Goal: Task Accomplishment & Management: Manage account settings

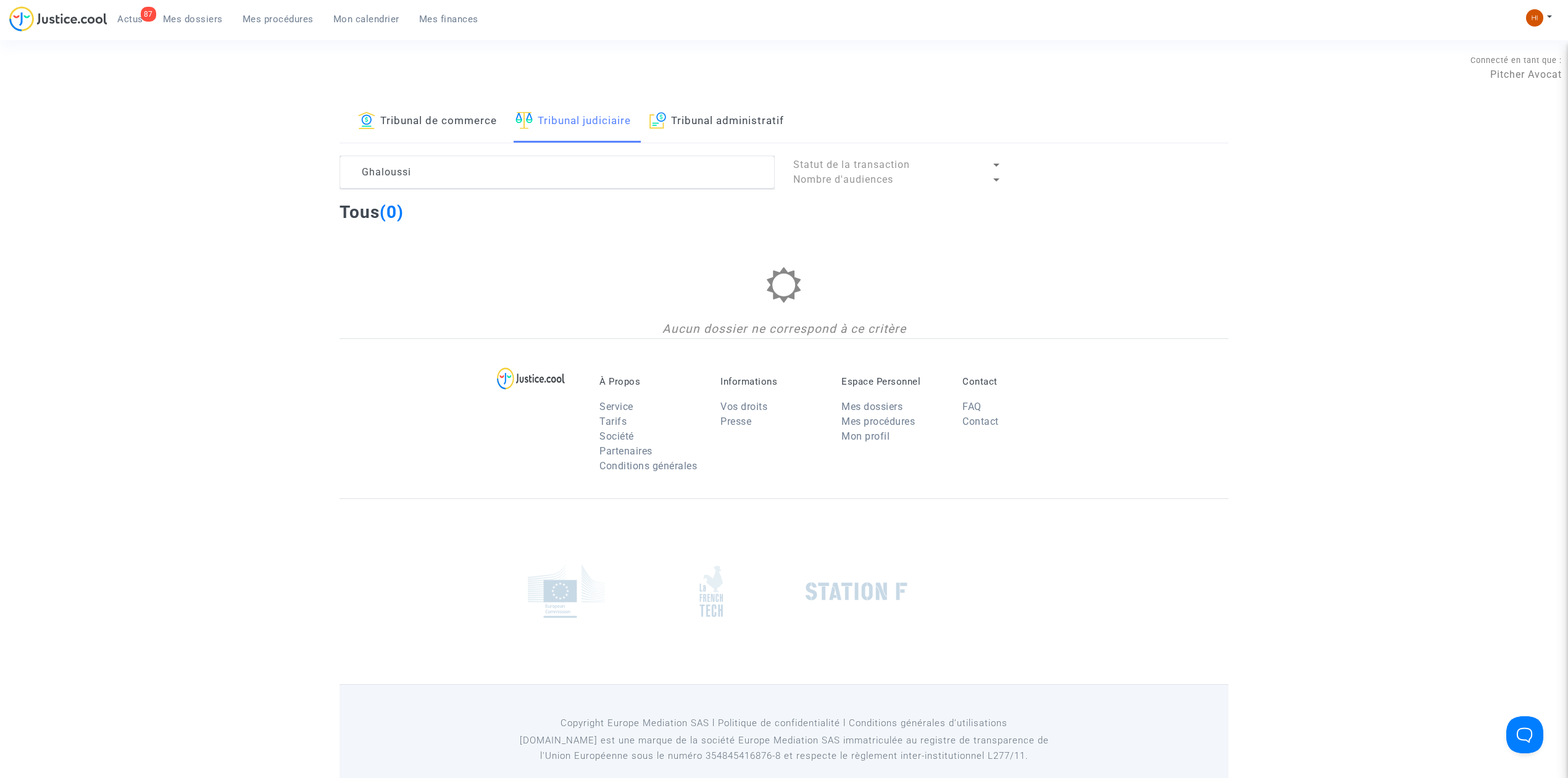
click at [294, 37] on div "87 Actus Mes dossiers Mes procédures Mon calendrier Mes finances" at bounding box center [249, 23] width 479 height 34
click at [562, 136] on link "Tribunal judiciaire" at bounding box center [573, 121] width 116 height 42
click at [533, 198] on lawsuits-list "Statut de la transaction Nombre d'audiences Tous (0) Aucun dossier ne correspon…" at bounding box center [784, 247] width 889 height 183
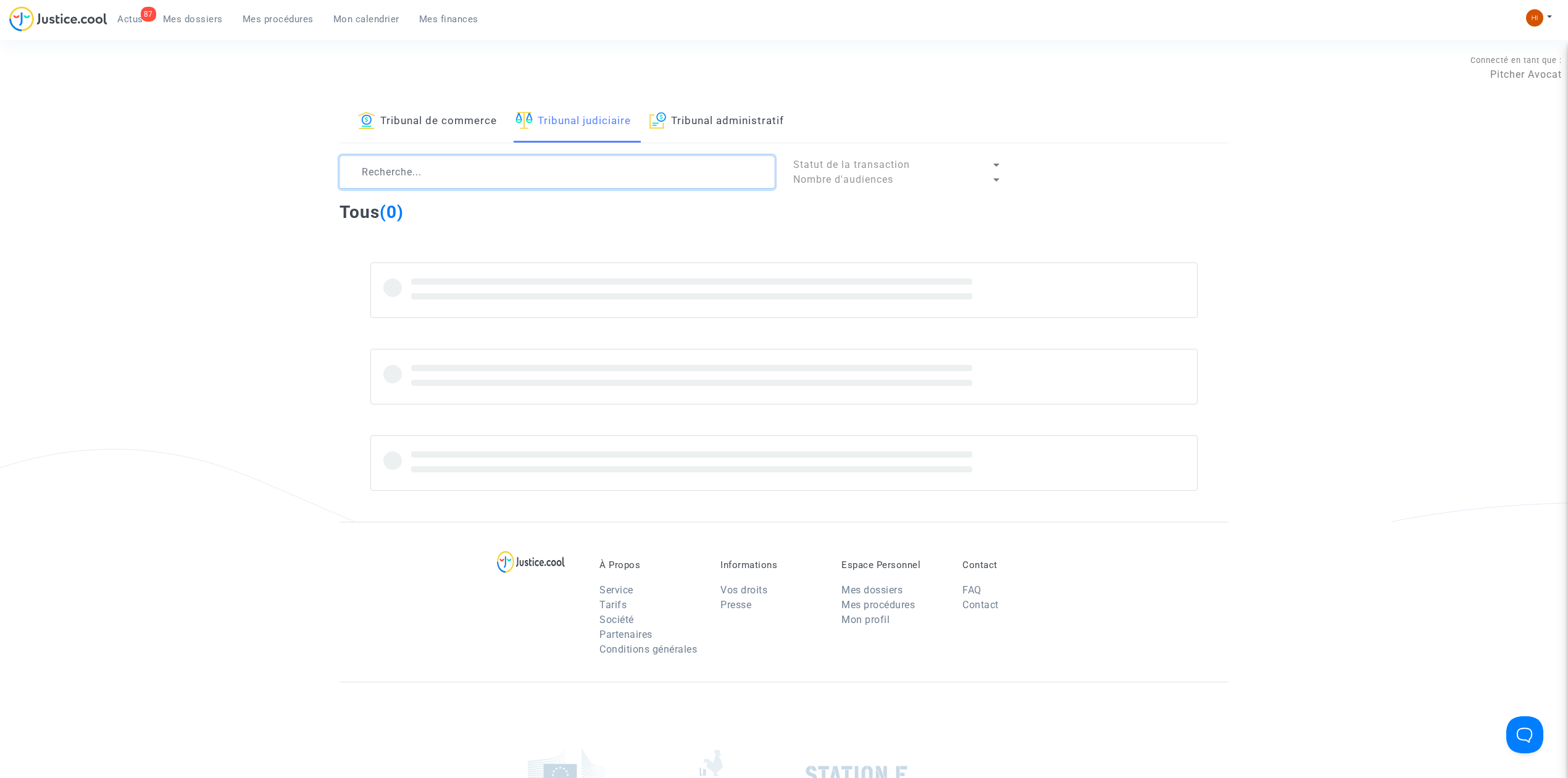
click at [532, 184] on textarea at bounding box center [557, 172] width 436 height 33
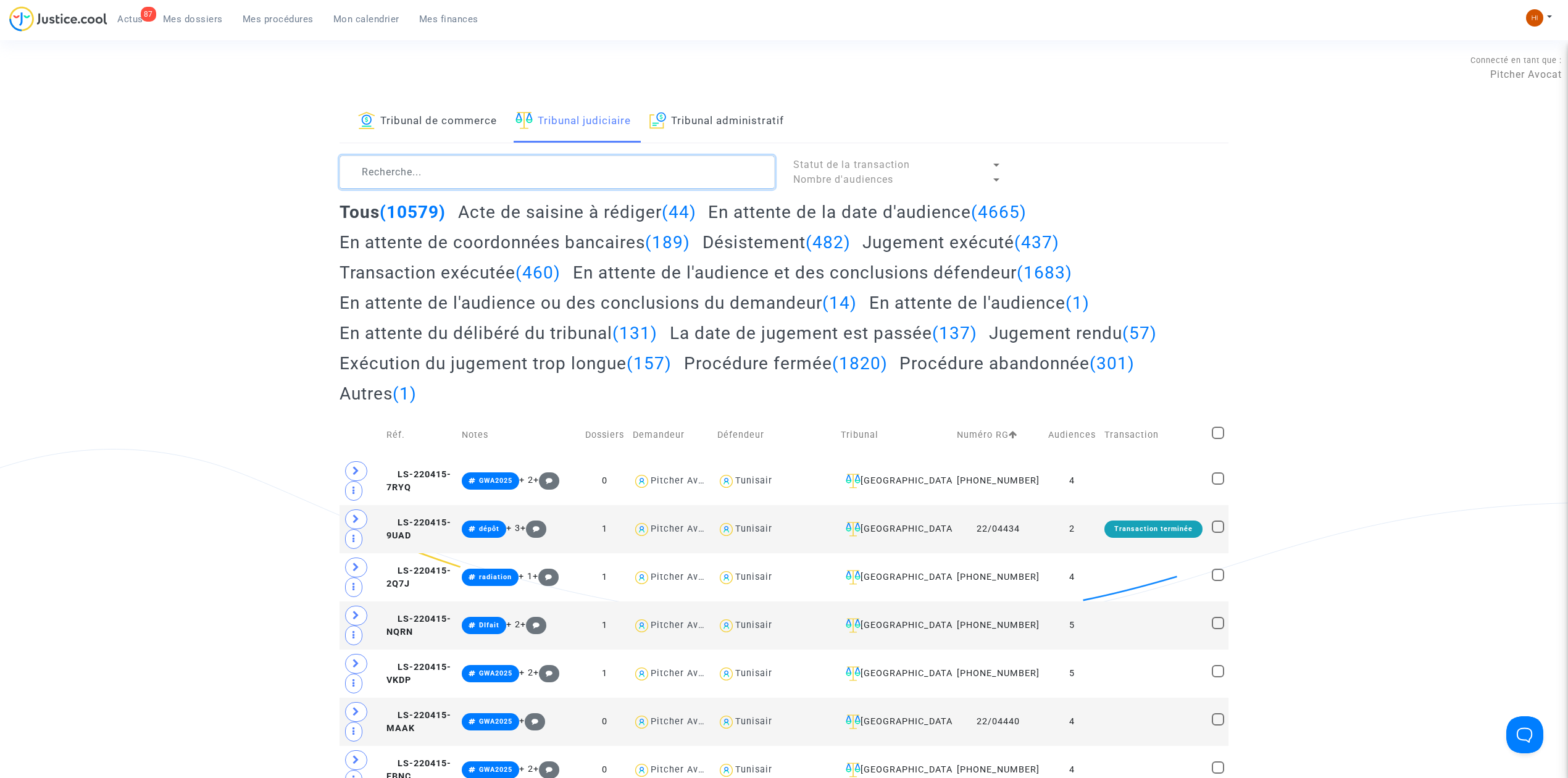
paste textarea "DUCHESNE/"
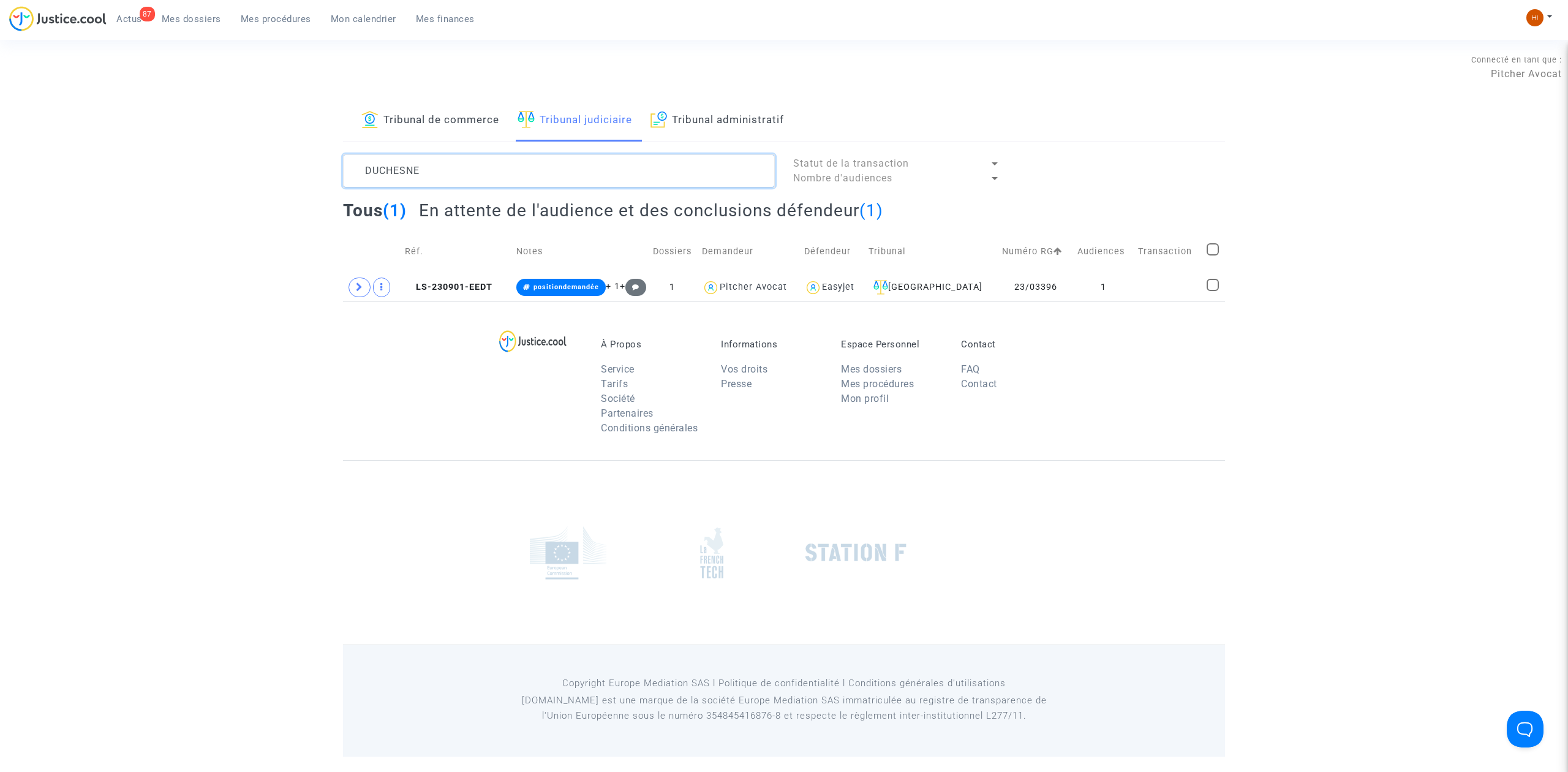
type textarea "DUCHESNE"
click at [1083, 282] on td "1" at bounding box center [1104, 288] width 61 height 28
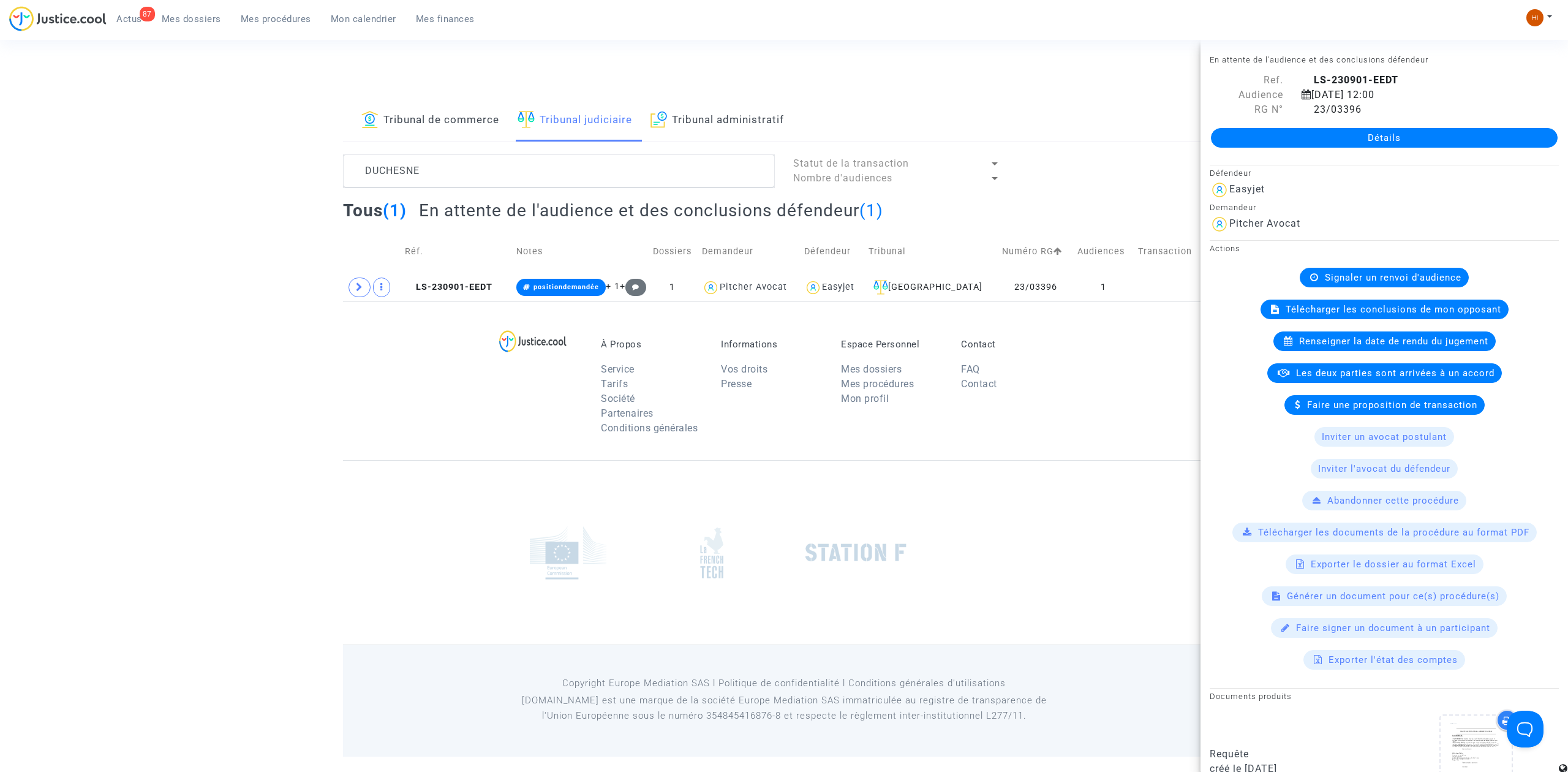
click at [1419, 282] on span "Signaler un renvoi d'audience" at bounding box center [1393, 277] width 137 height 11
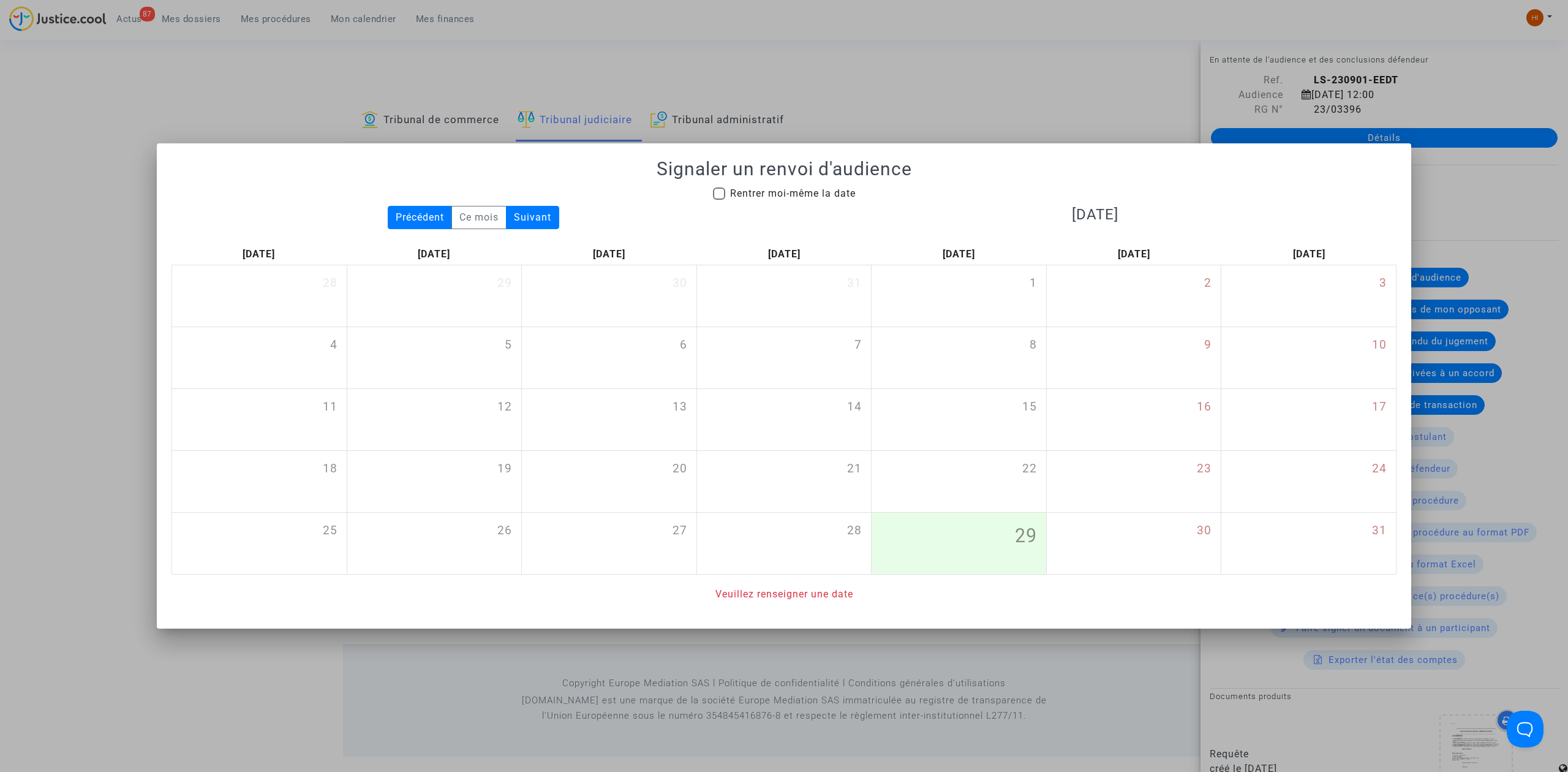
click at [741, 186] on span "Rentrer moi-même la date" at bounding box center [793, 193] width 126 height 15
click at [719, 200] on input "Rentrer moi-même la date" at bounding box center [718, 200] width 1 height 1
checkbox input "true"
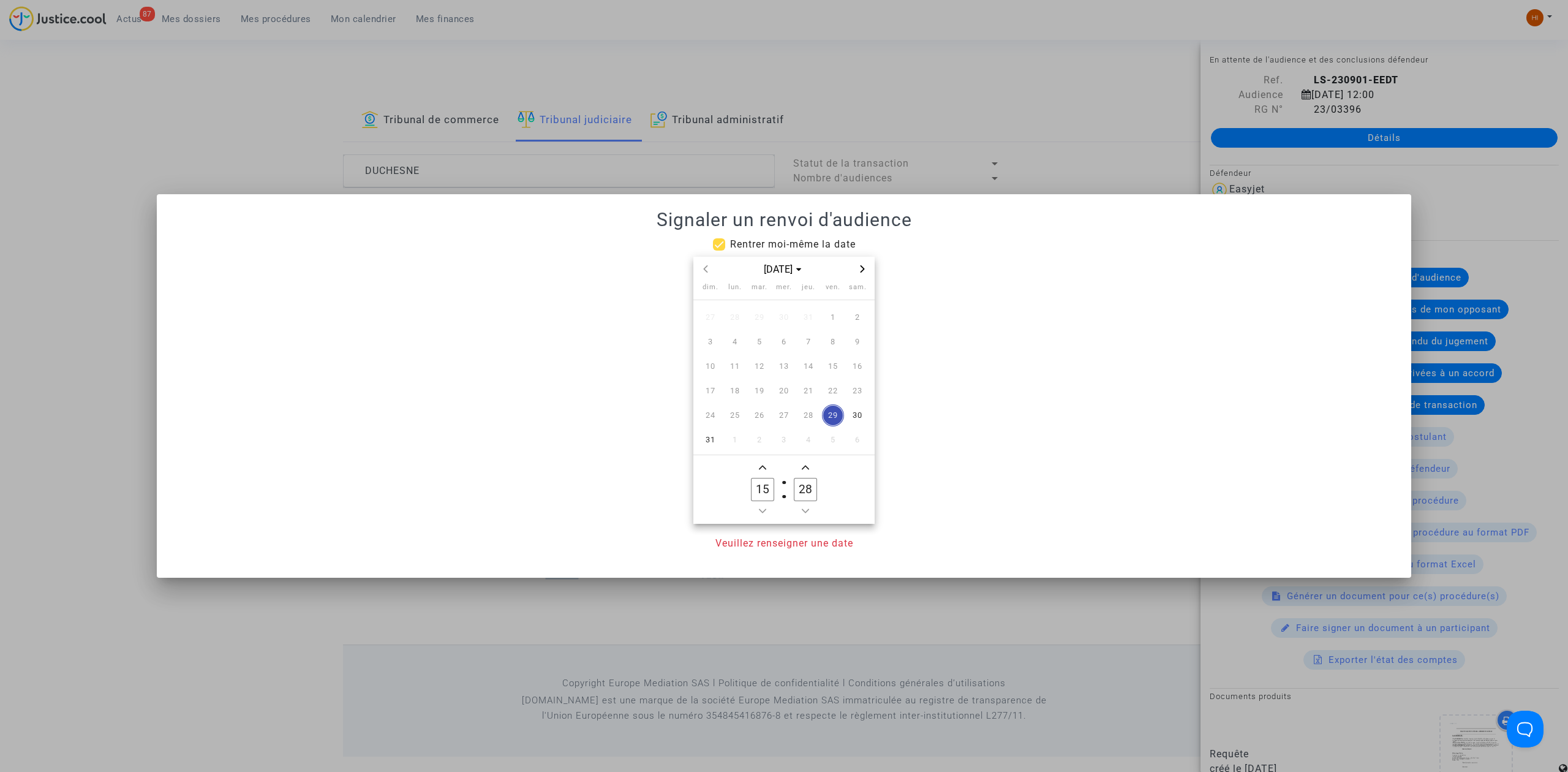
click at [266, 87] on div at bounding box center [784, 386] width 1568 height 772
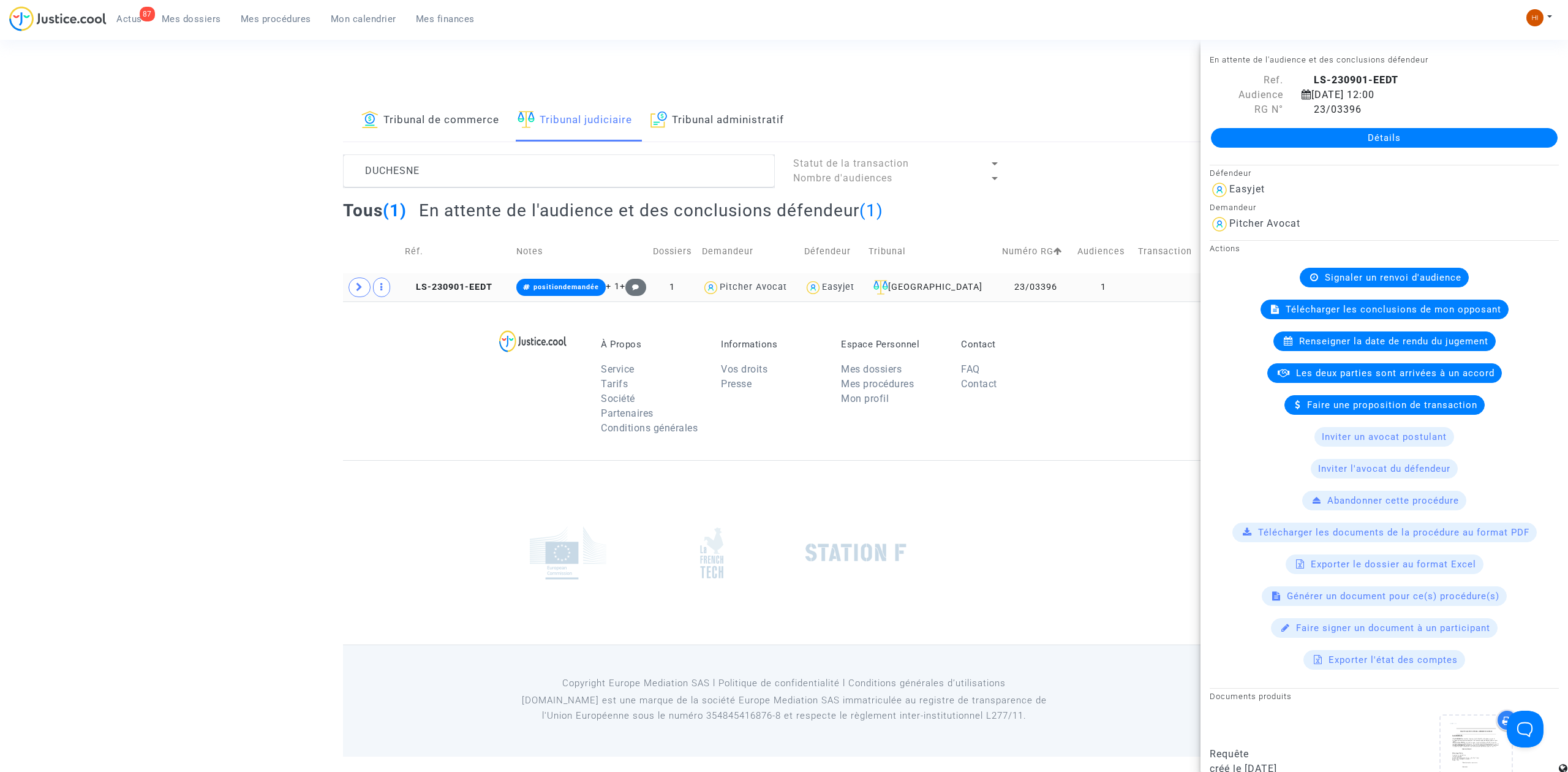
click at [1160, 287] on td at bounding box center [1168, 288] width 68 height 28
click at [1355, 280] on span "Signaler un renvoi d'audience" at bounding box center [1393, 277] width 137 height 11
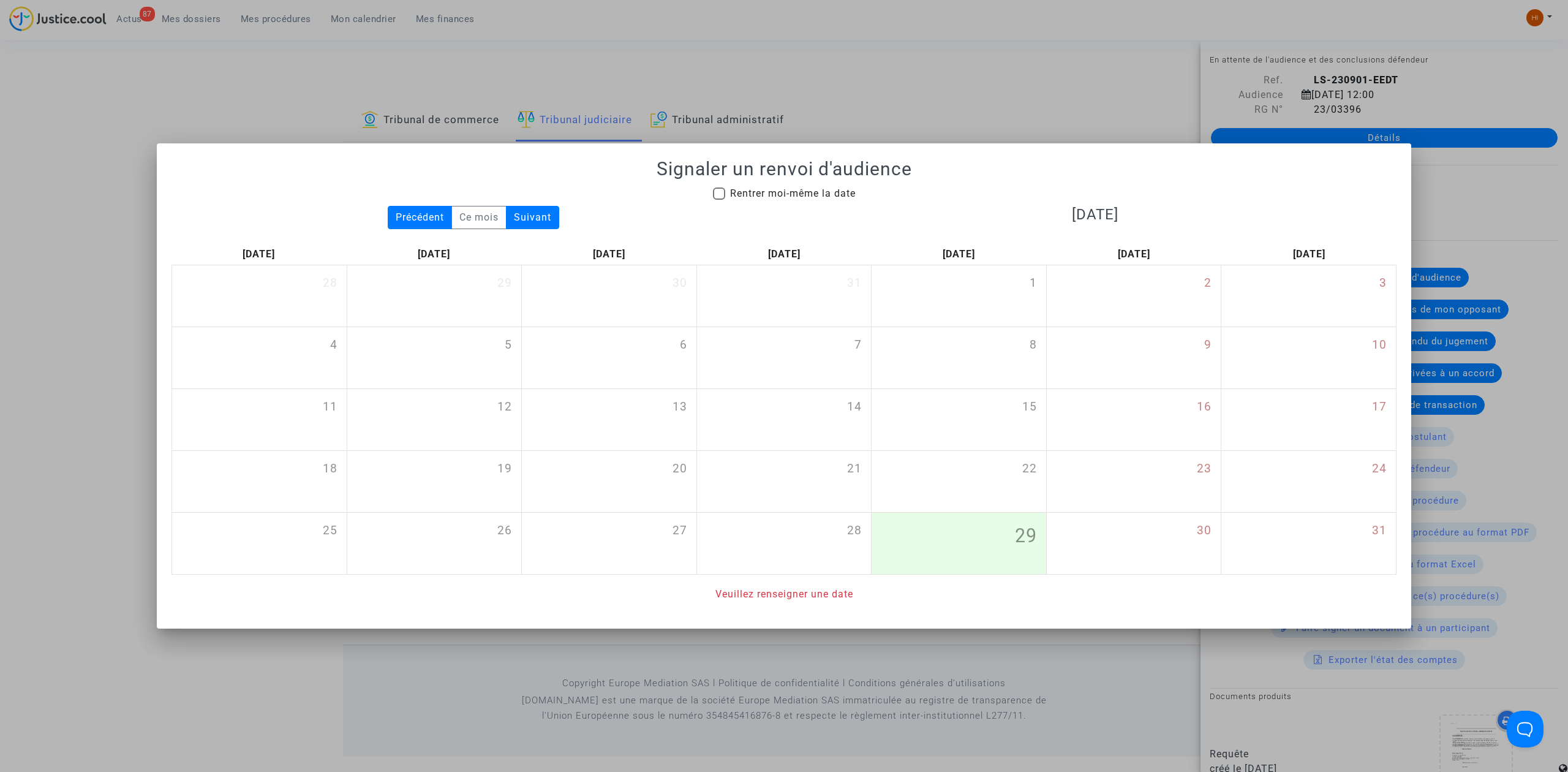
click at [829, 200] on mat-checkbox "Rentrer moi-même la date" at bounding box center [784, 195] width 143 height 20
click at [775, 200] on mat-checkbox "Rentrer moi-même la date" at bounding box center [784, 195] width 143 height 20
click at [832, 184] on div "Signaler un renvoi d'audience Rentrer moi-même la date Précédent Ce mois Suivan…" at bounding box center [784, 379] width 1226 height 443
click at [911, 55] on div at bounding box center [784, 386] width 1568 height 772
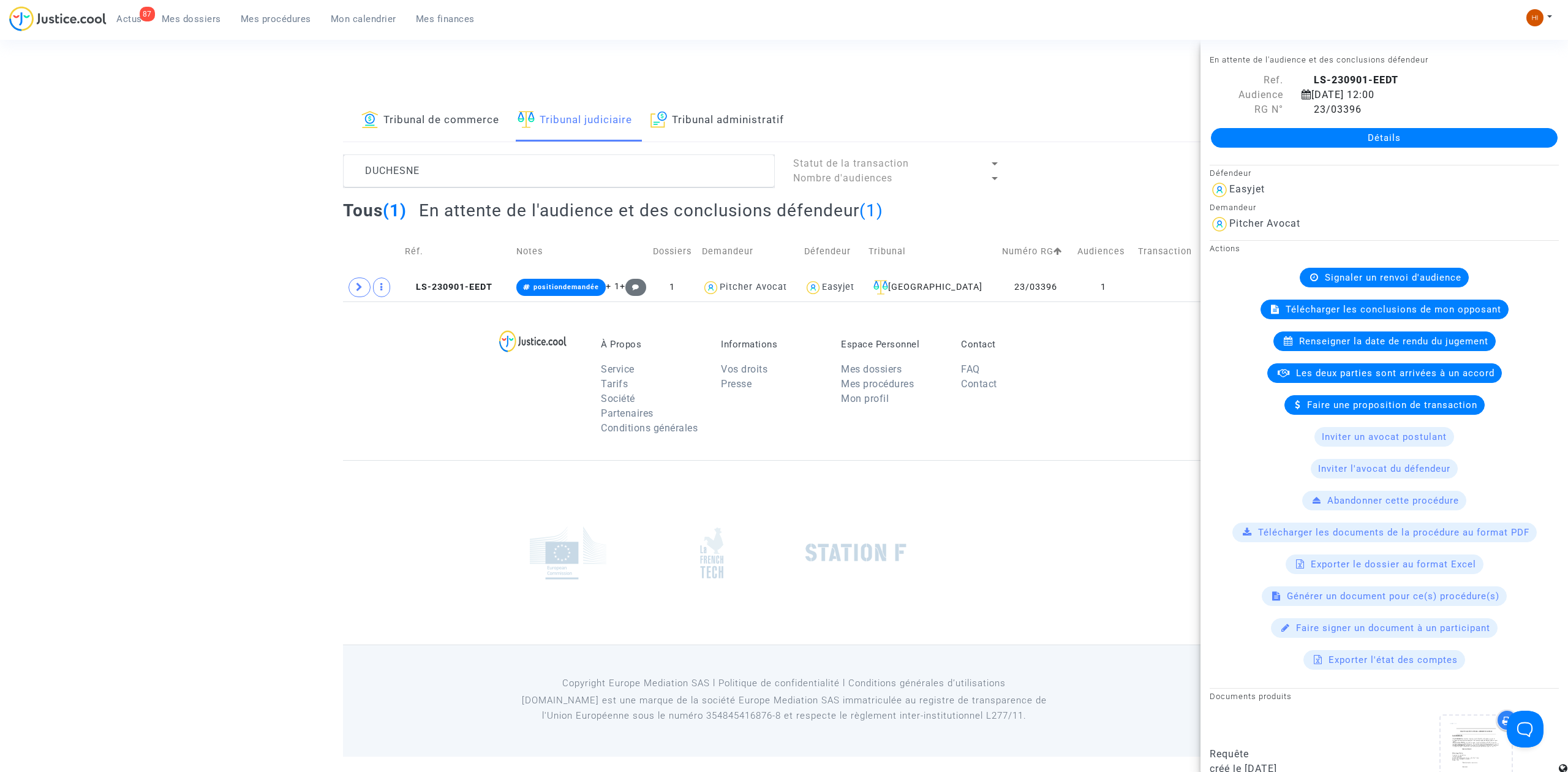
click at [1240, 138] on link "Détails" at bounding box center [1384, 138] width 347 height 20
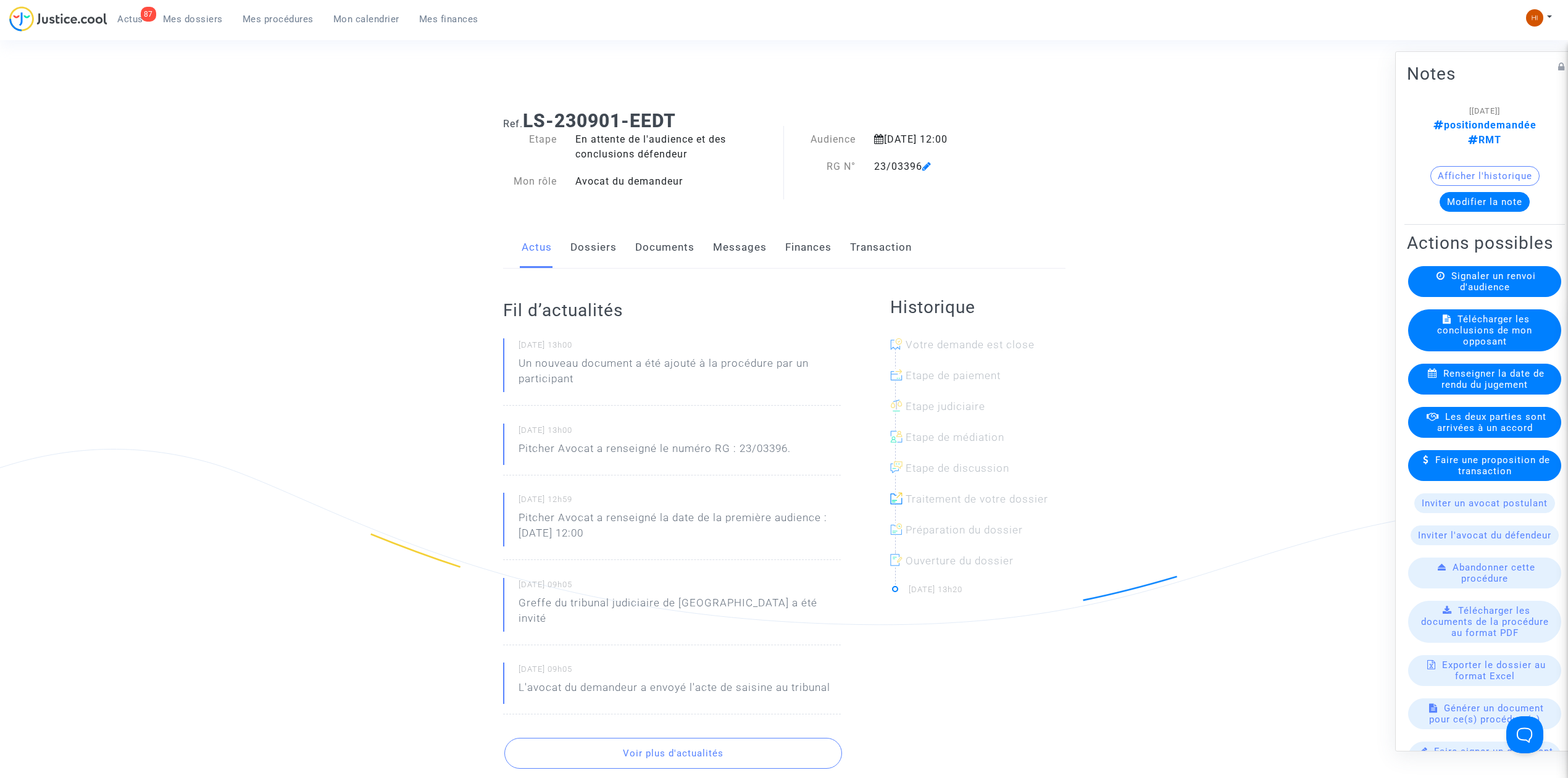
click at [1495, 284] on span "Signaler un renvoi d'audience" at bounding box center [1493, 281] width 84 height 22
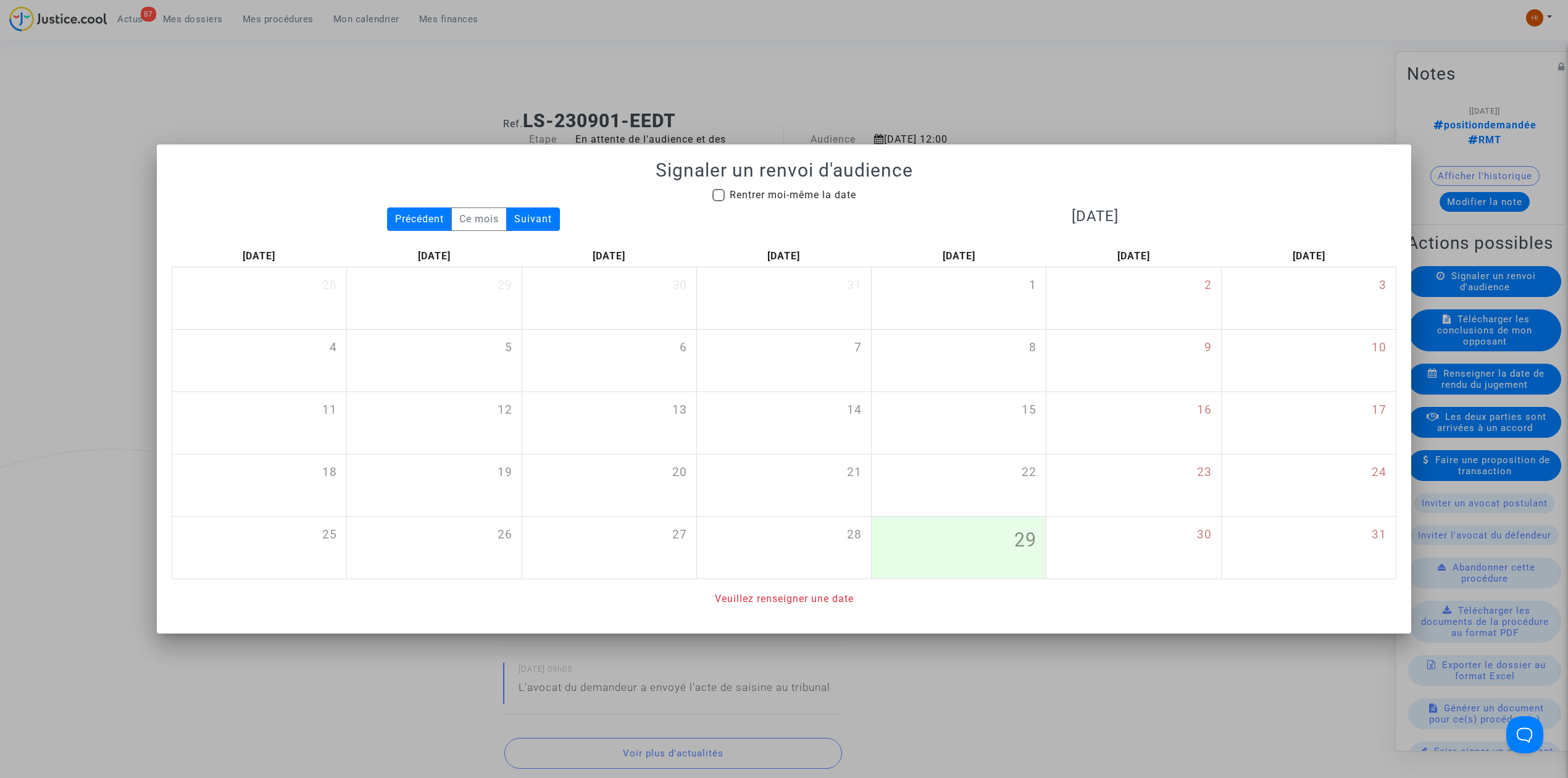
click at [759, 196] on span "Rentrer moi-même la date" at bounding box center [792, 194] width 127 height 12
click at [718, 202] on input "Rentrer moi-même la date" at bounding box center [718, 202] width 1 height 1
checkbox input "true"
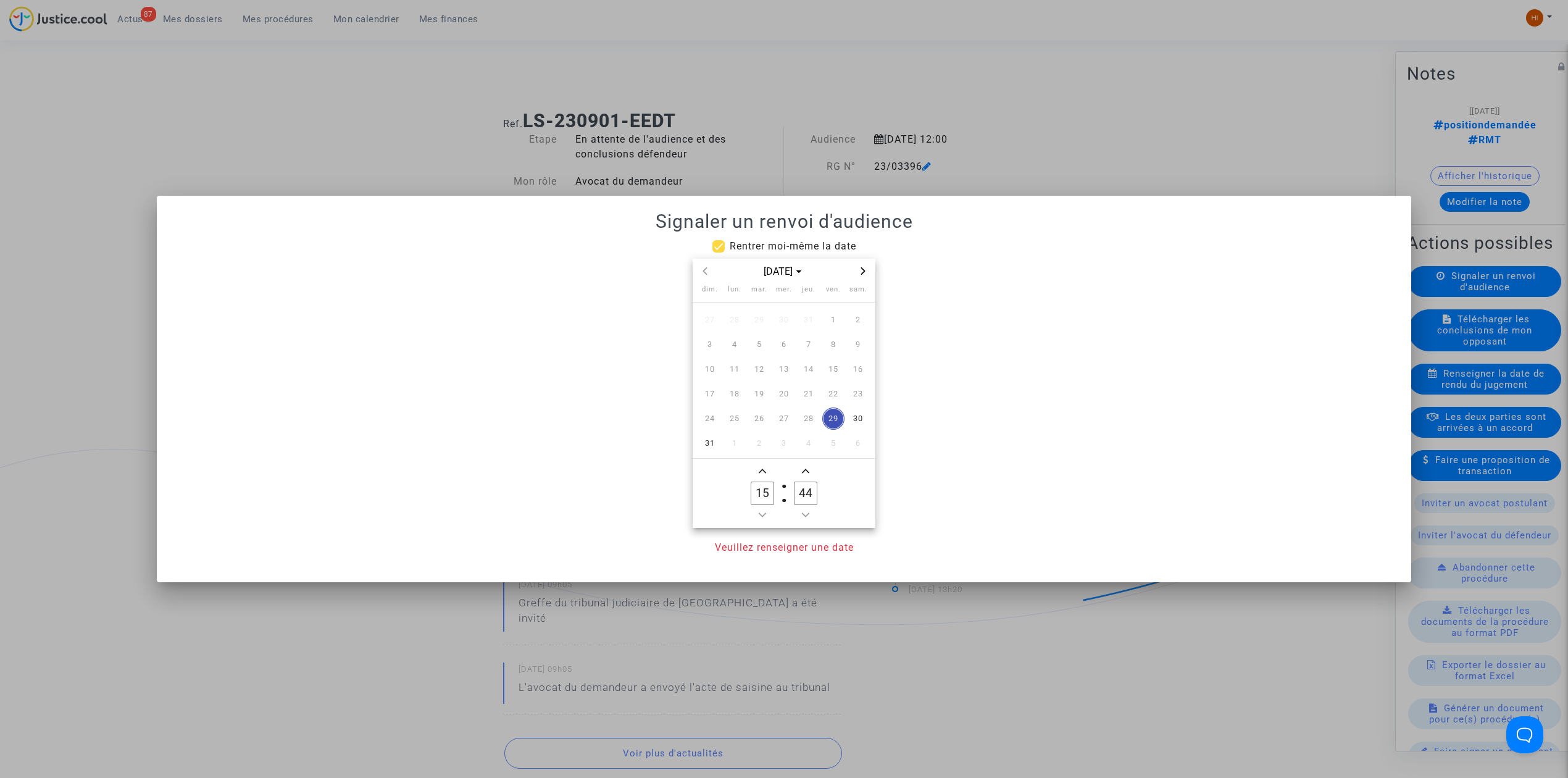
click at [843, 156] on div at bounding box center [784, 389] width 1568 height 778
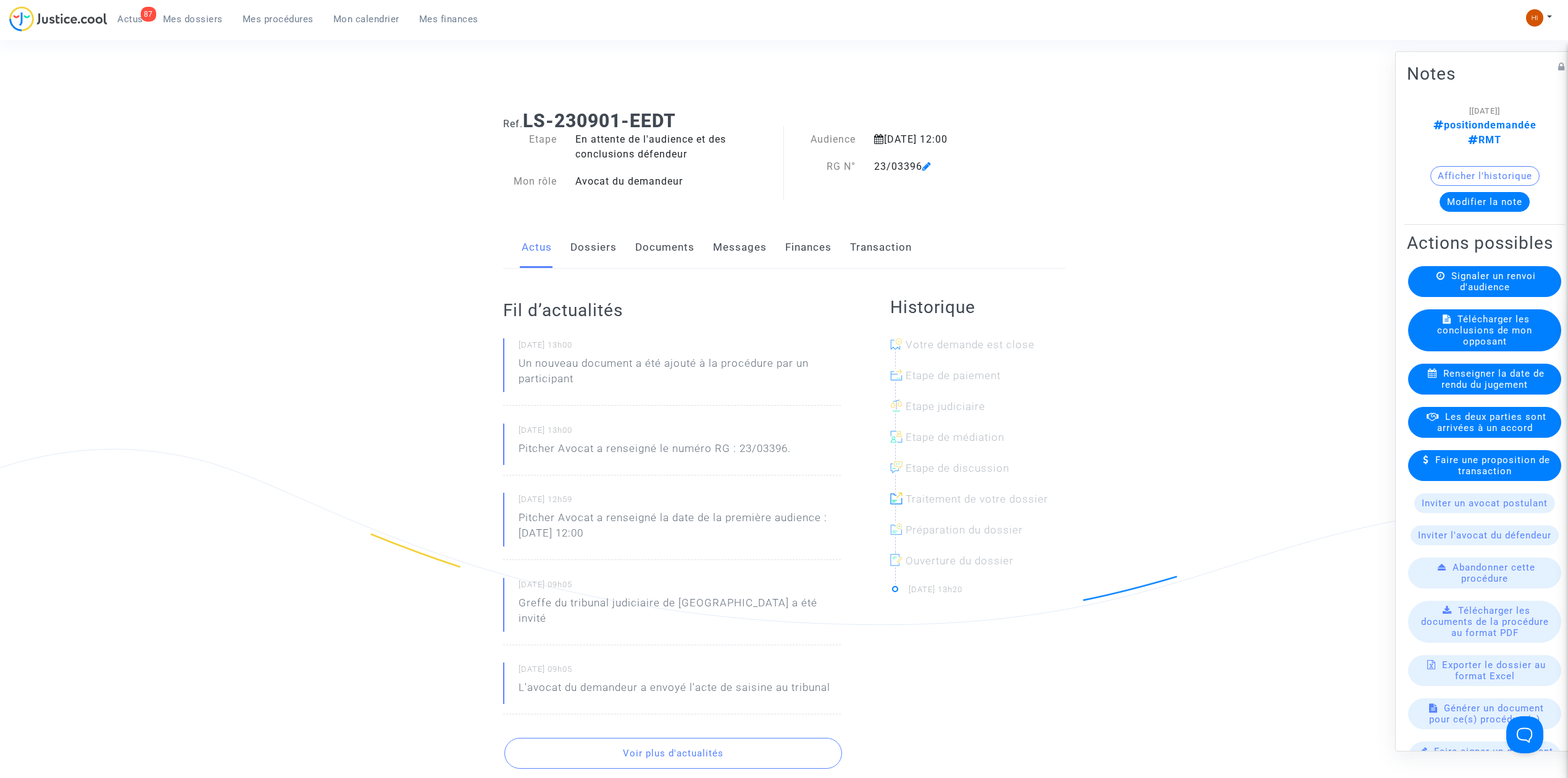
click at [662, 246] on link "Documents" at bounding box center [664, 247] width 59 height 41
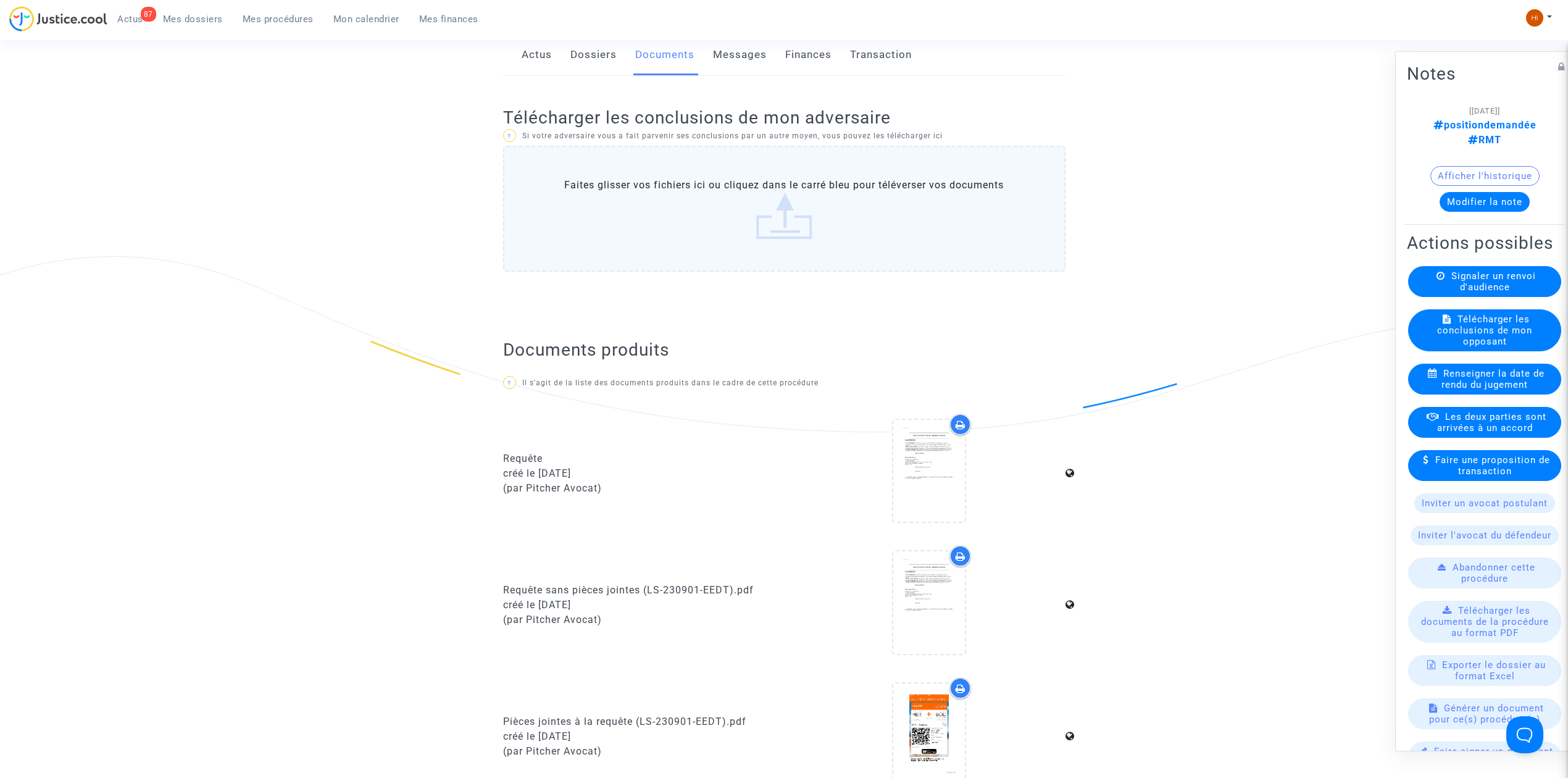
scroll to position [576, 0]
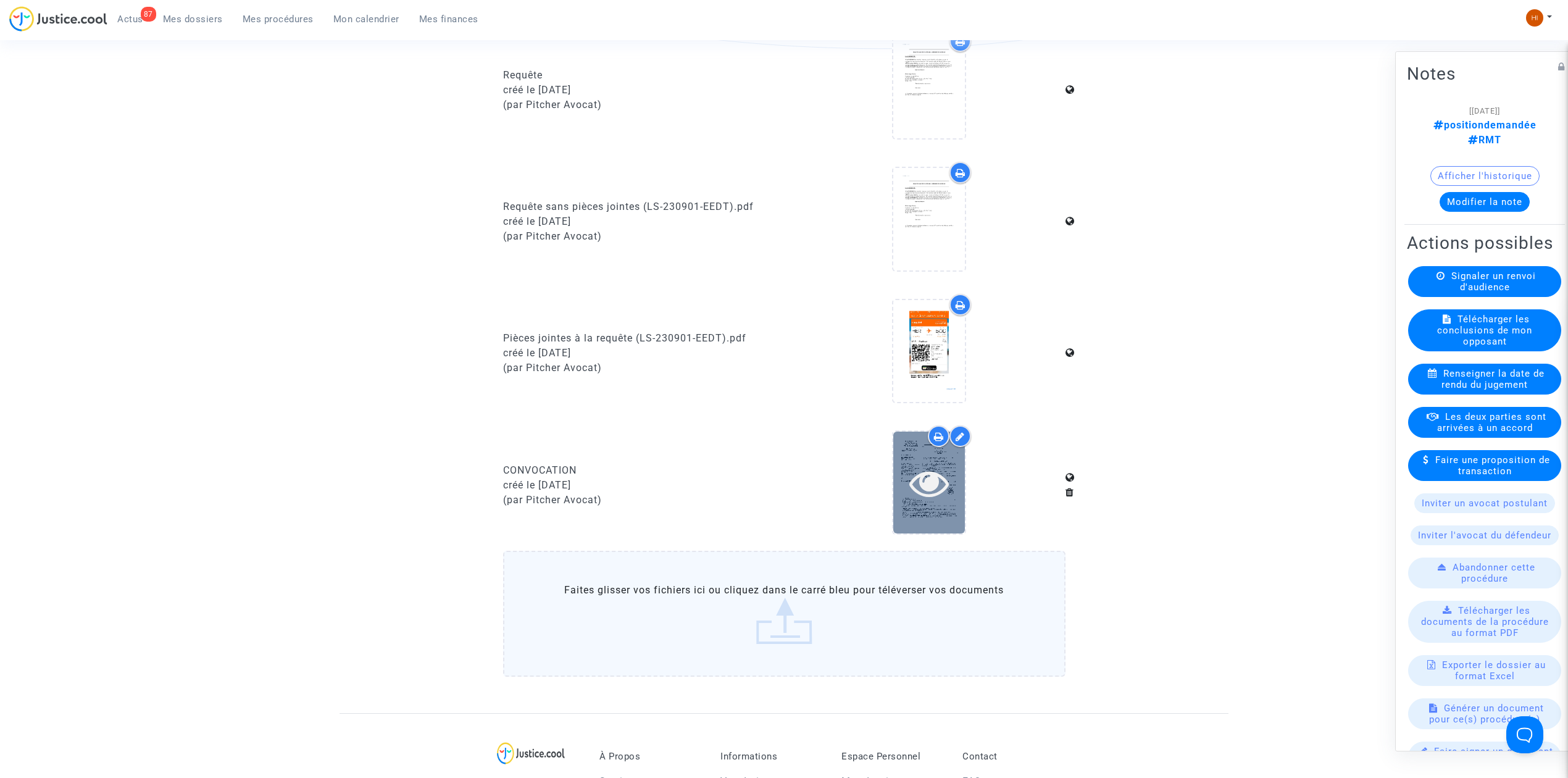
click at [926, 487] on icon at bounding box center [929, 483] width 40 height 39
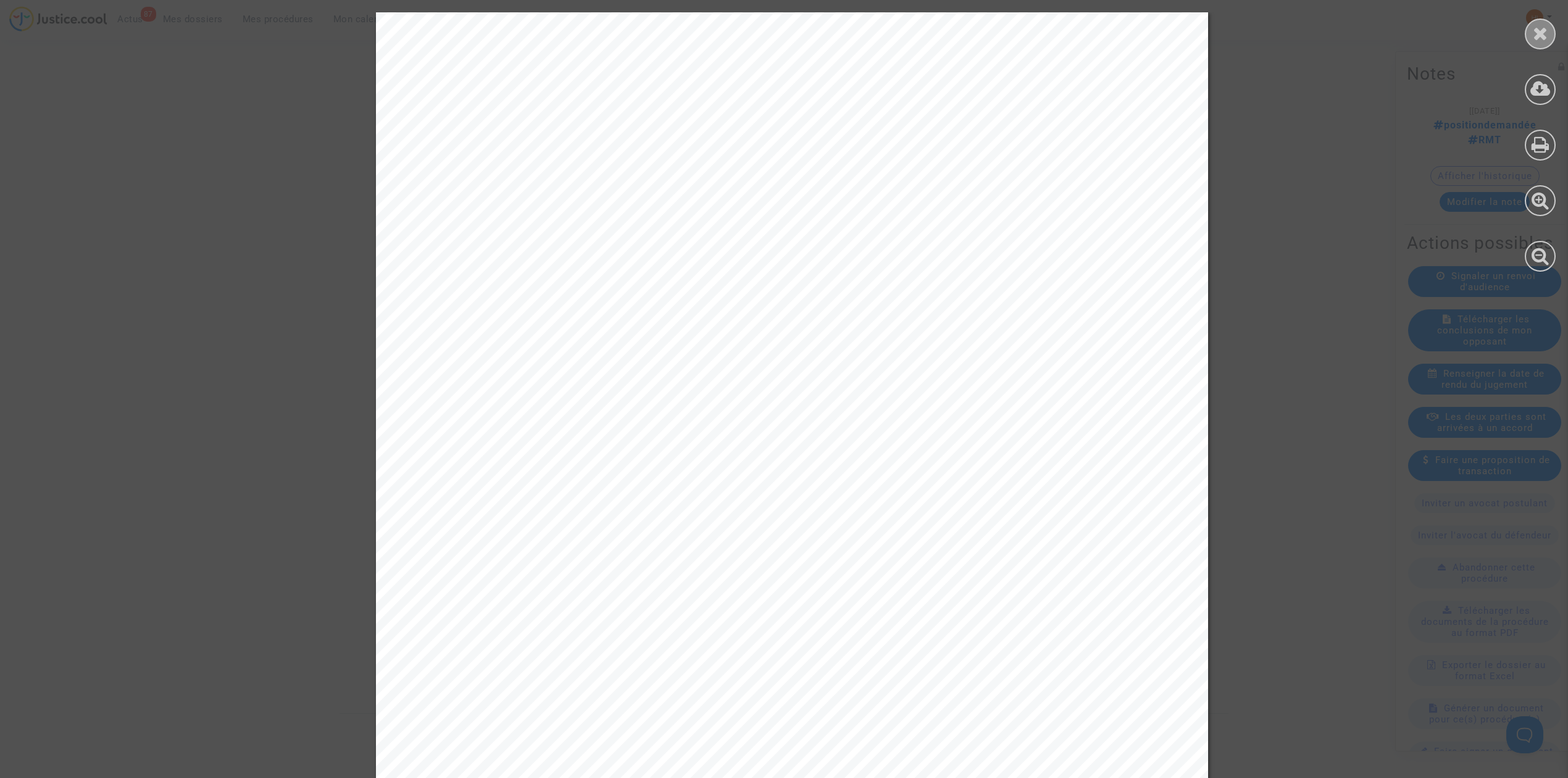
click at [1546, 35] on icon at bounding box center [1540, 34] width 16 height 19
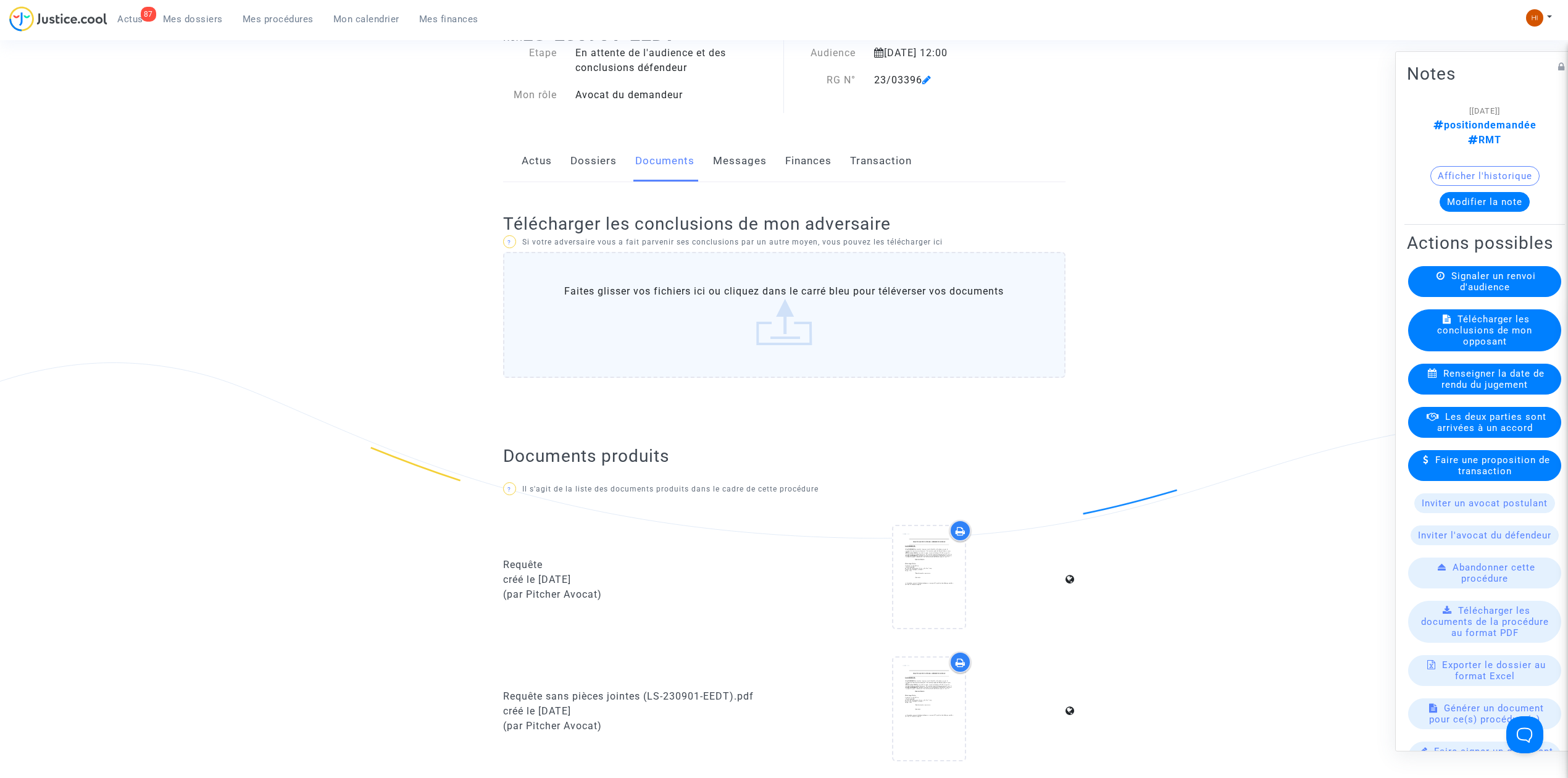
scroll to position [82, 0]
click at [1521, 279] on span "Signaler un renvoi d'audience" at bounding box center [1493, 281] width 84 height 22
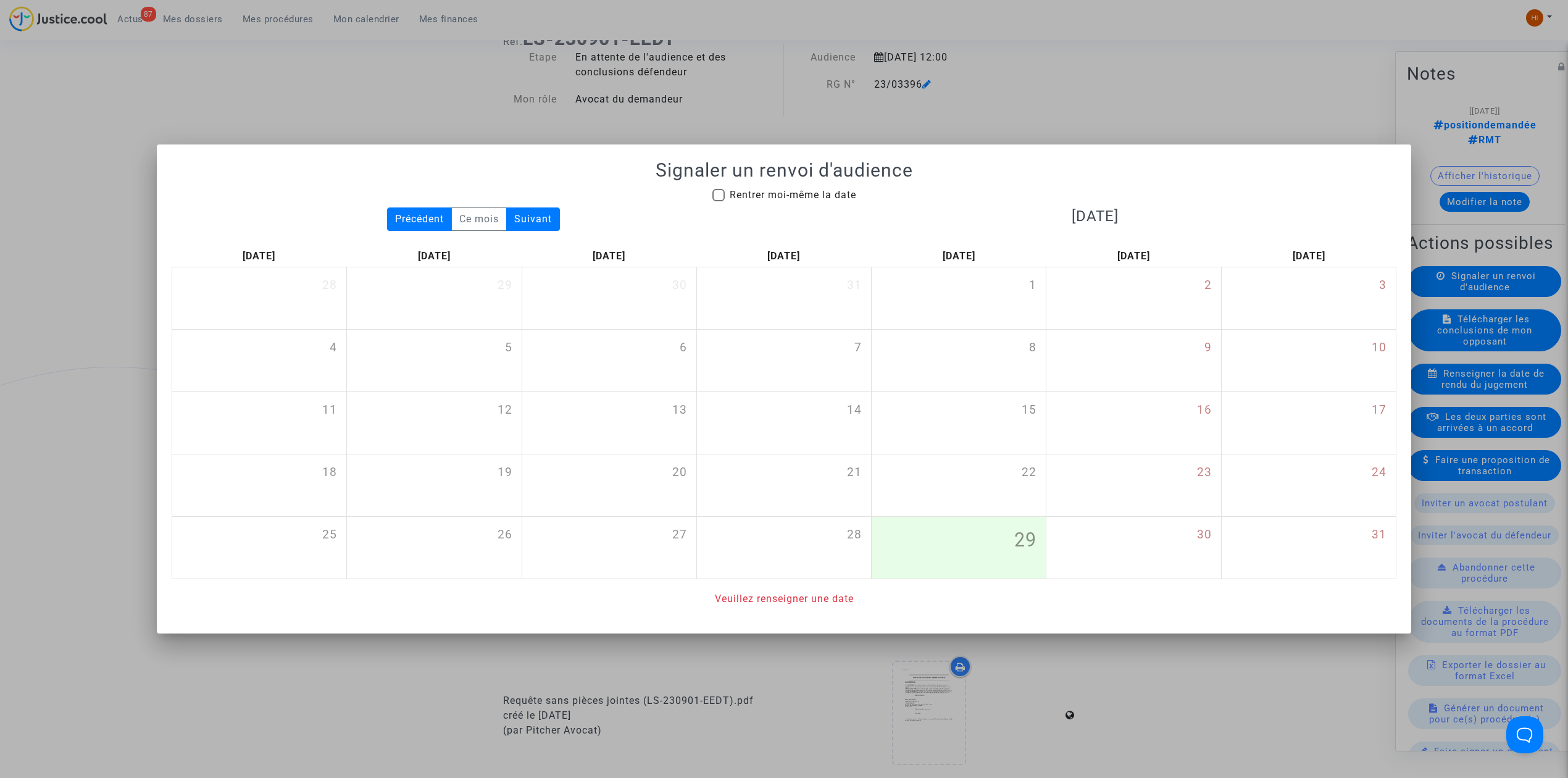
click at [825, 193] on span "Rentrer moi-même la date" at bounding box center [792, 194] width 127 height 12
click at [718, 202] on input "Rentrer moi-même la date" at bounding box center [718, 202] width 1 height 1
checkbox input "true"
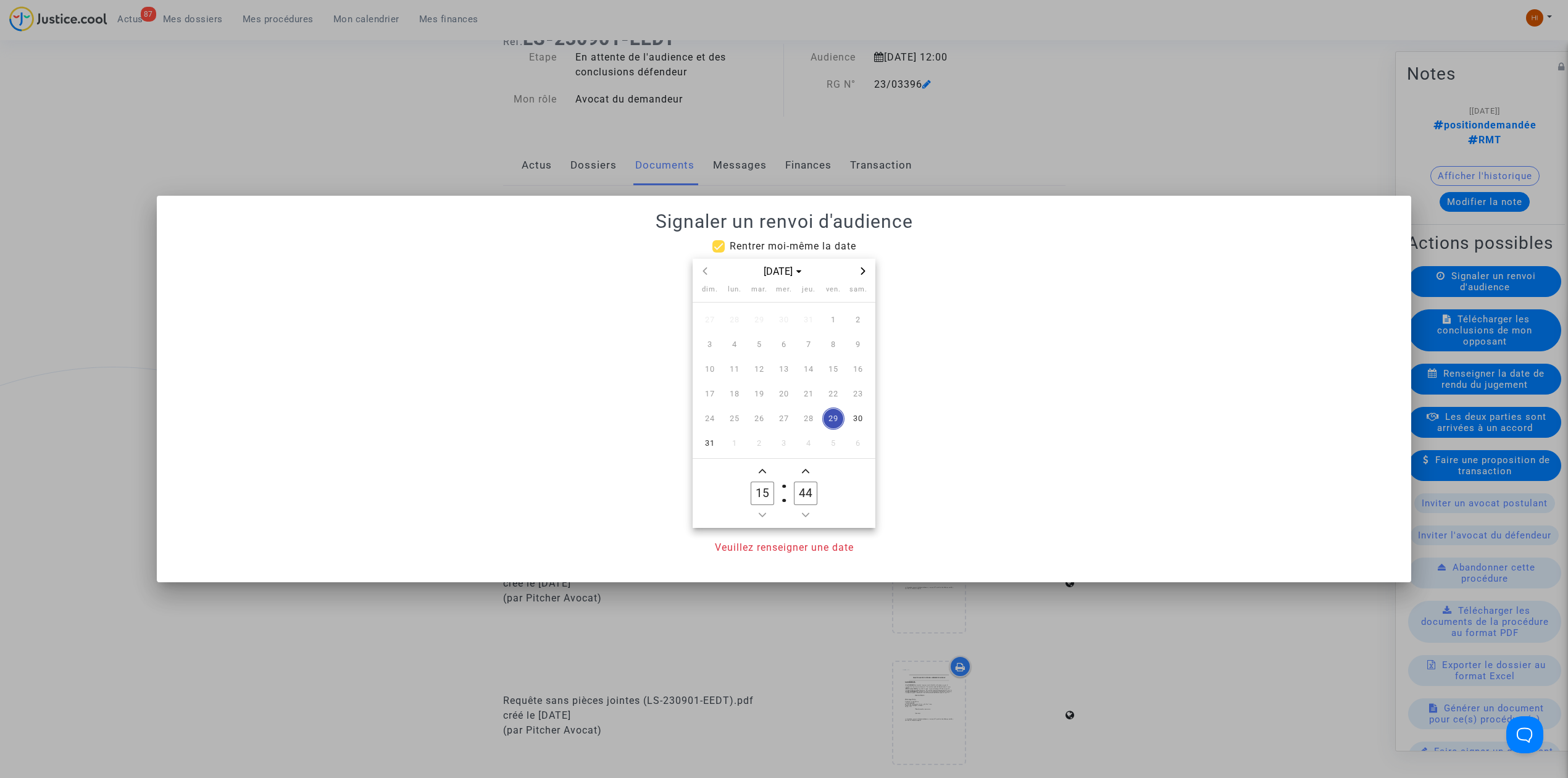
click at [860, 269] on icon "Next month" at bounding box center [862, 270] width 7 height 7
click at [710, 270] on span "Previous month" at bounding box center [705, 271] width 15 height 15
click at [769, 363] on span "16" at bounding box center [759, 369] width 22 height 22
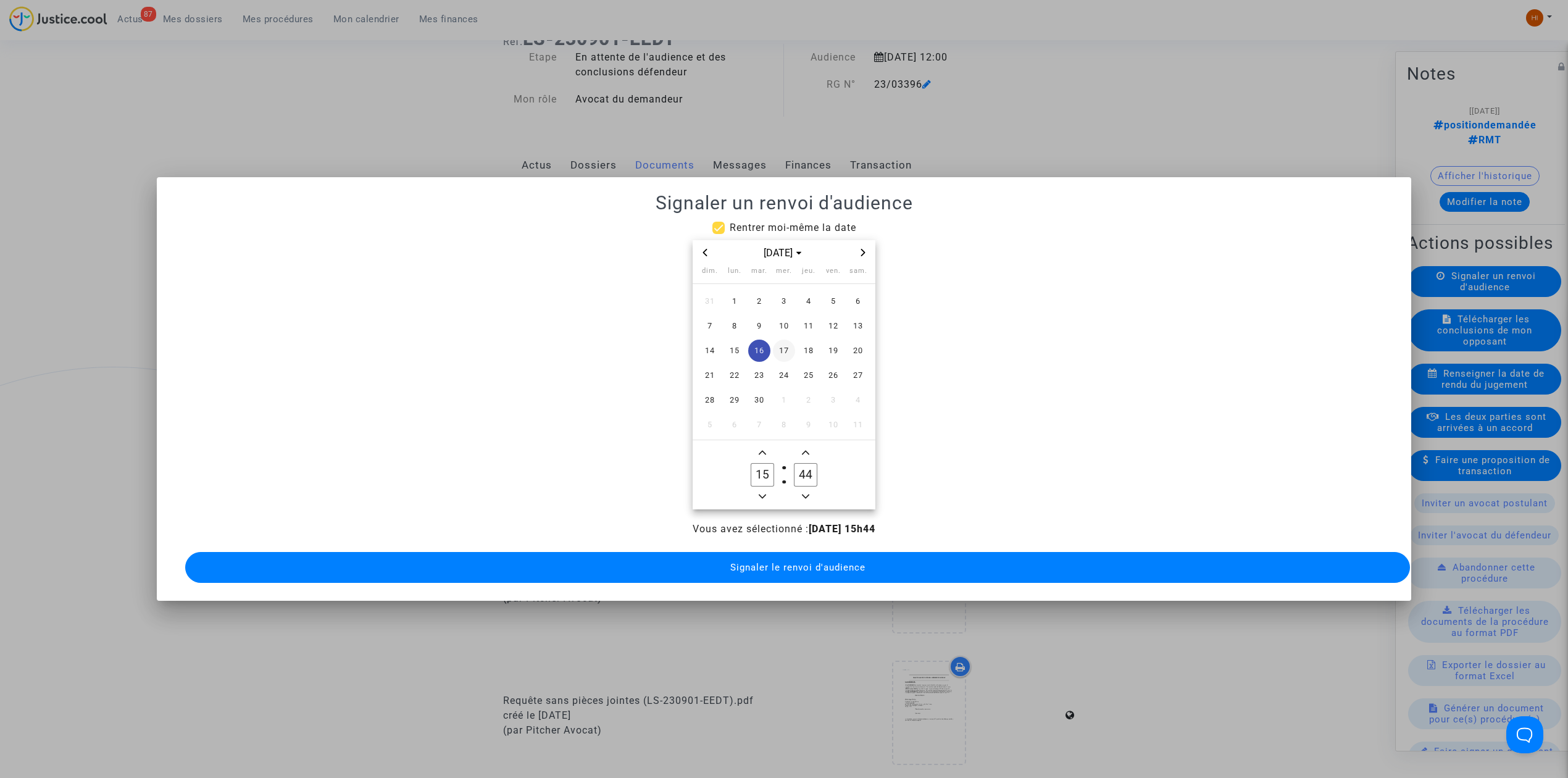
click at [785, 339] on span "17" at bounding box center [784, 350] width 22 height 22
click at [766, 495] on span "Minus a hour" at bounding box center [762, 496] width 15 height 15
type input "14"
click at [812, 465] on input "44" at bounding box center [806, 475] width 24 height 24
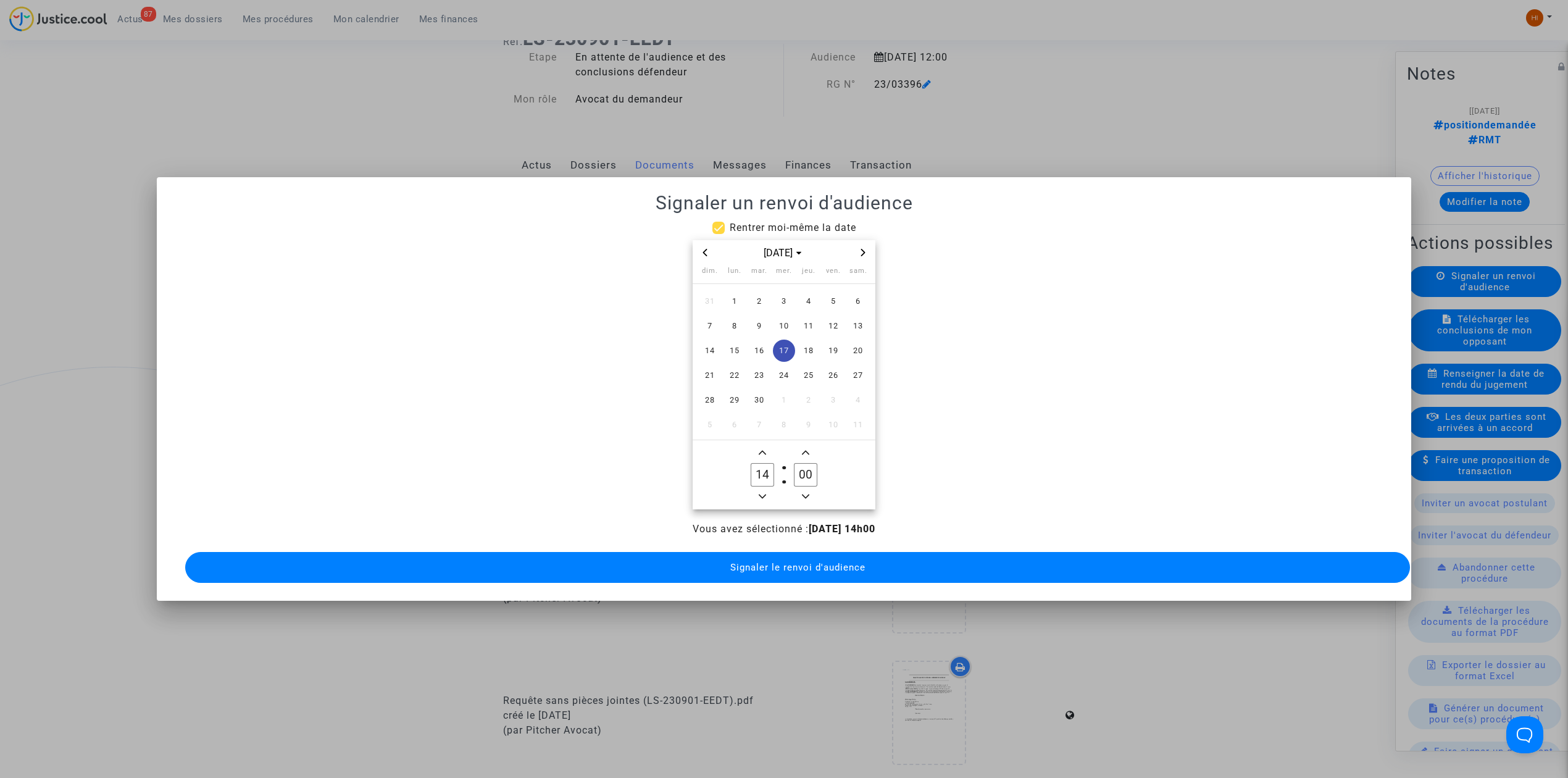
type input "00"
click at [843, 561] on span "Signaler le renvoi d'audience" at bounding box center [798, 567] width 135 height 11
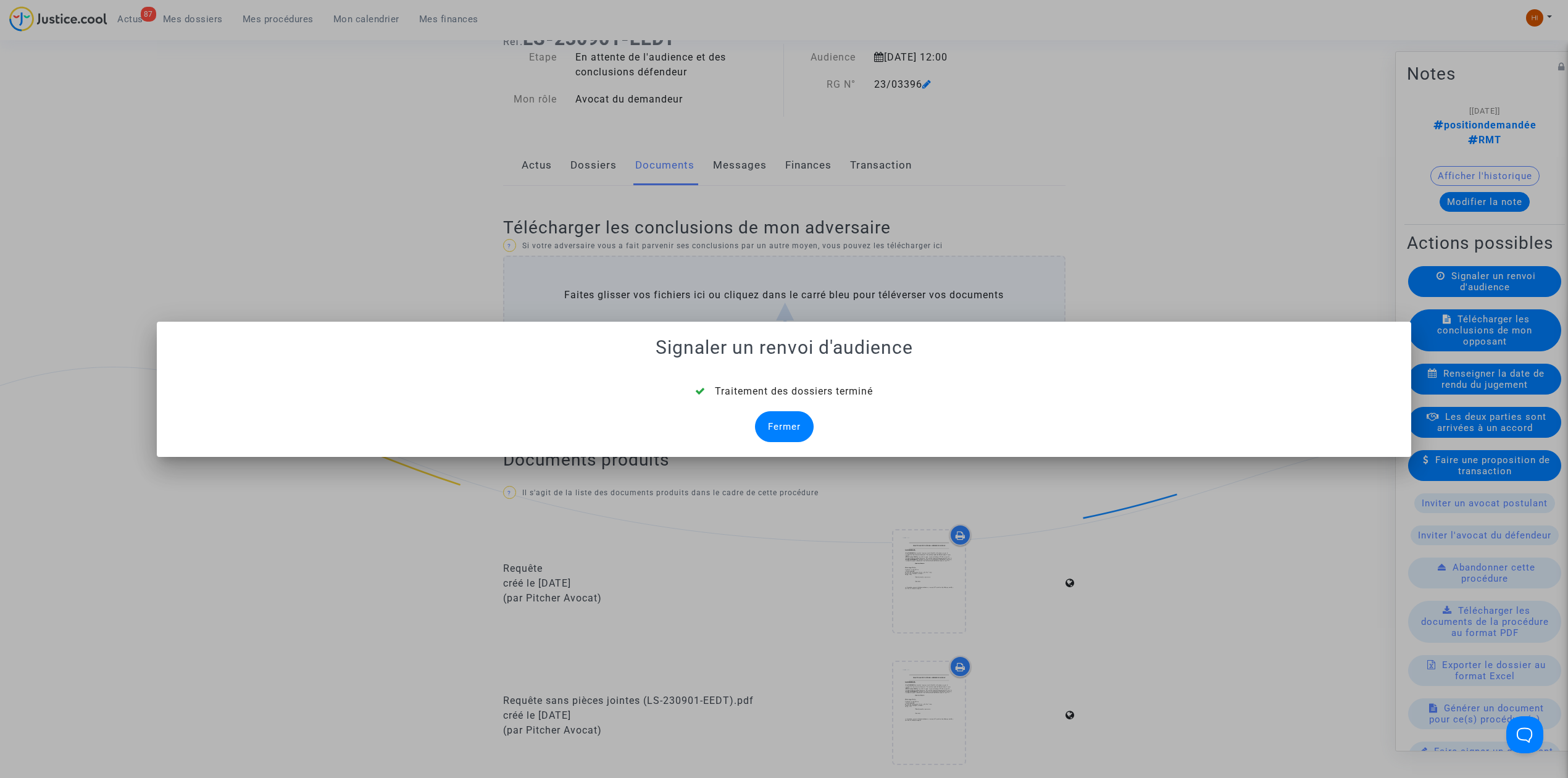
click at [788, 428] on div "Fermer" at bounding box center [784, 426] width 58 height 31
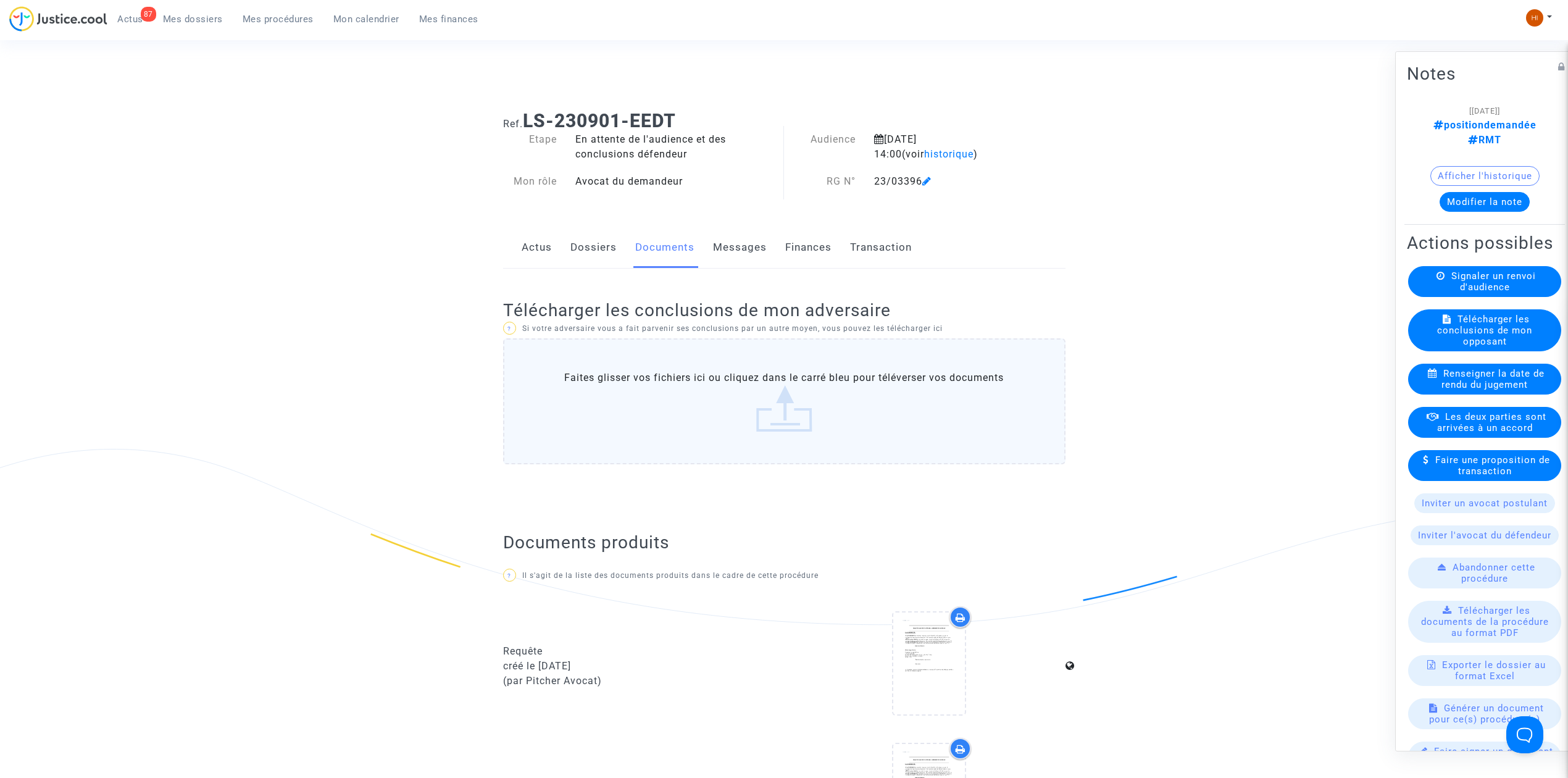
click at [292, 11] on link "Mes procédures" at bounding box center [277, 20] width 91 height 19
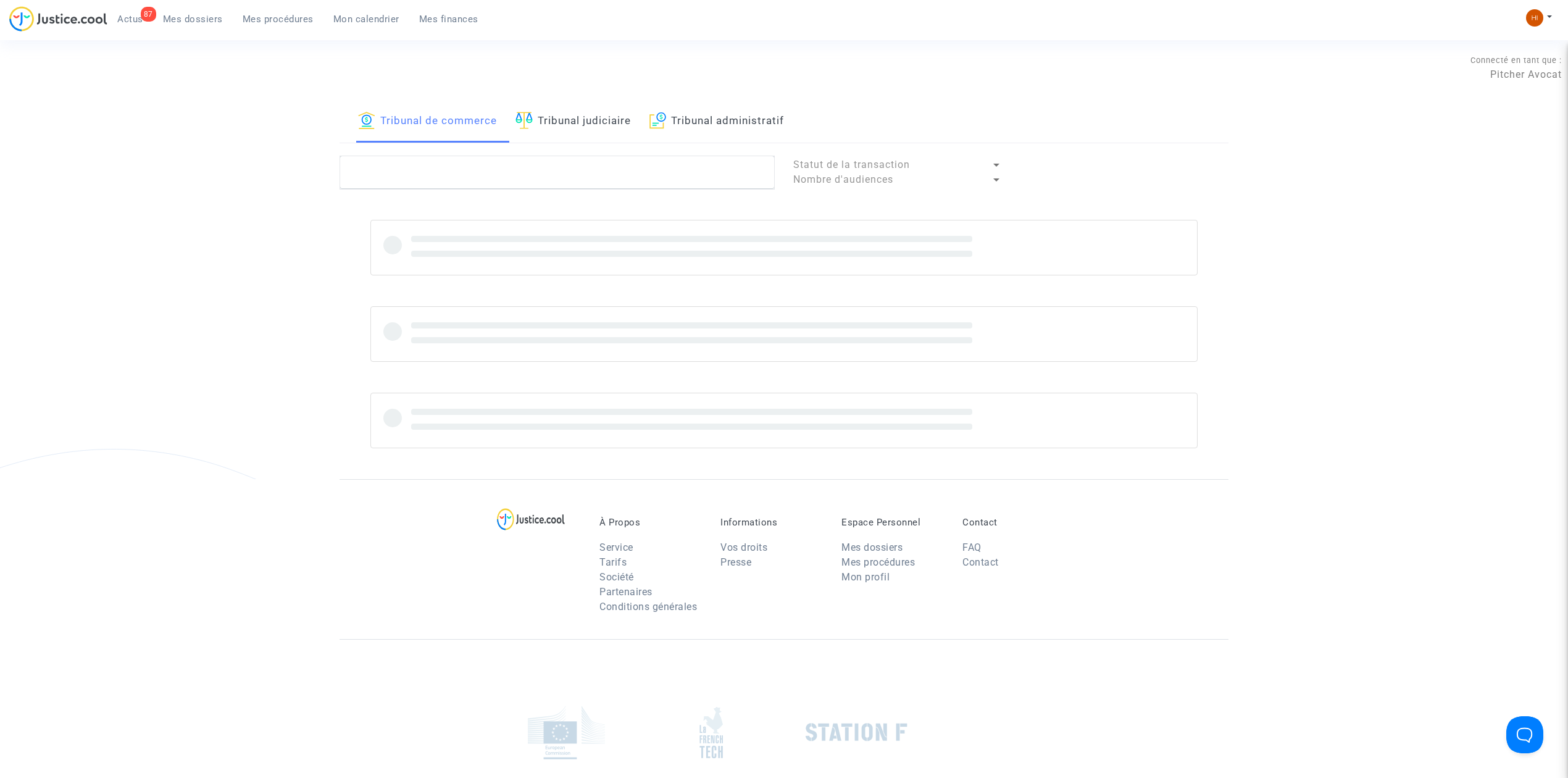
click at [631, 130] on link "Tribunal judiciaire" at bounding box center [573, 121] width 116 height 42
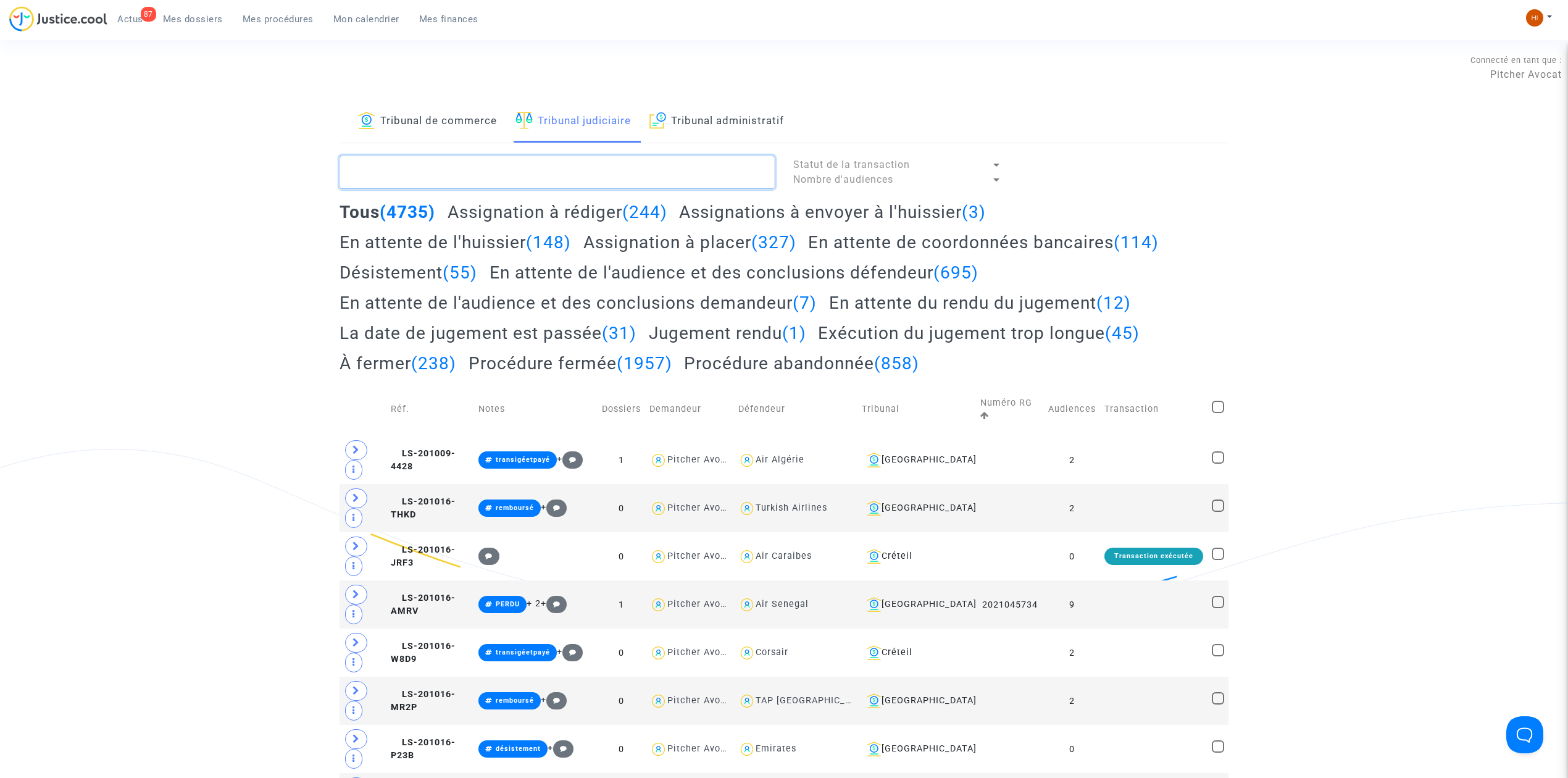
click at [622, 187] on textarea at bounding box center [557, 172] width 436 height 33
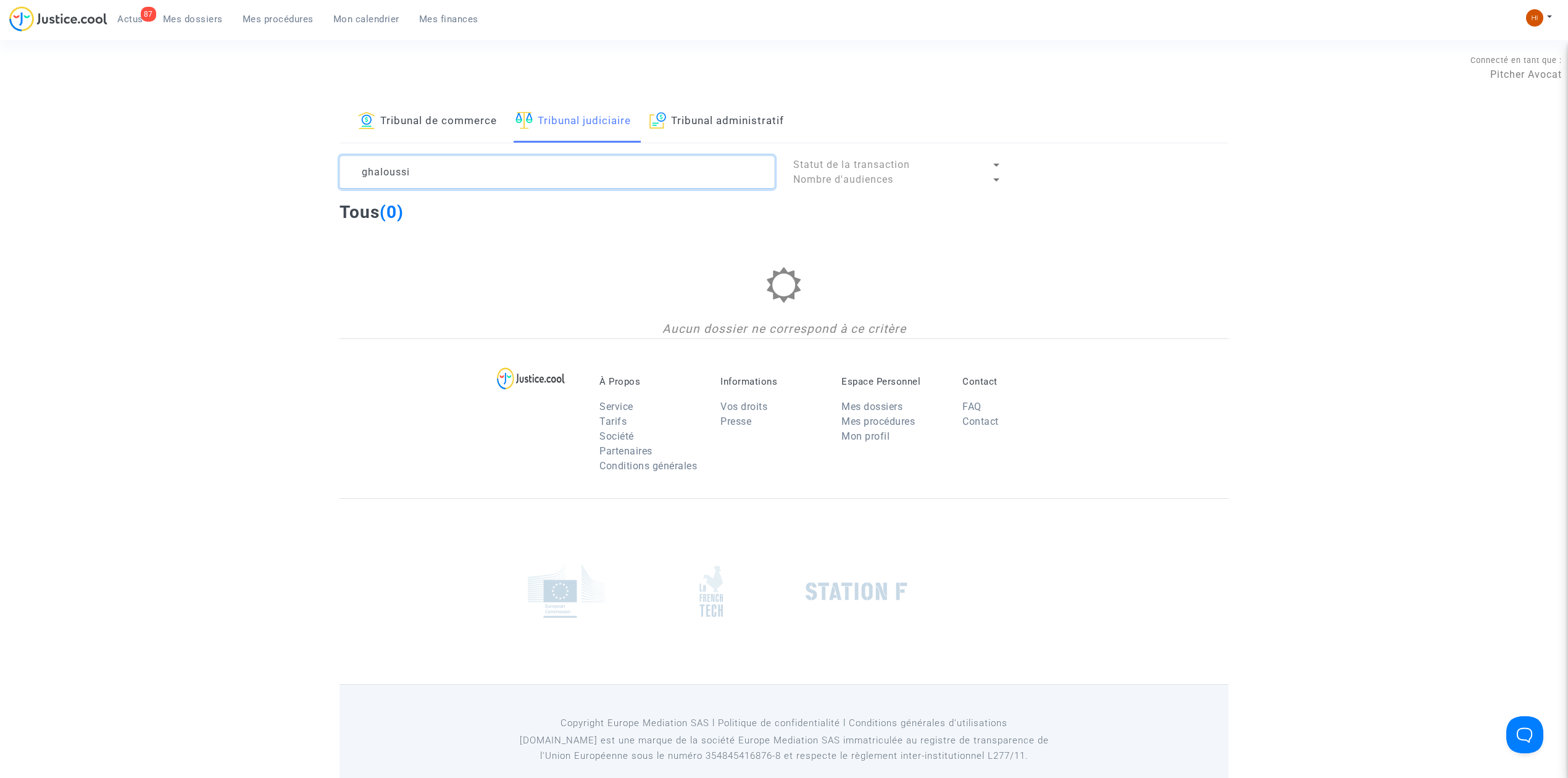
click at [422, 169] on textarea at bounding box center [557, 172] width 436 height 33
click at [385, 176] on textarea at bounding box center [557, 172] width 436 height 33
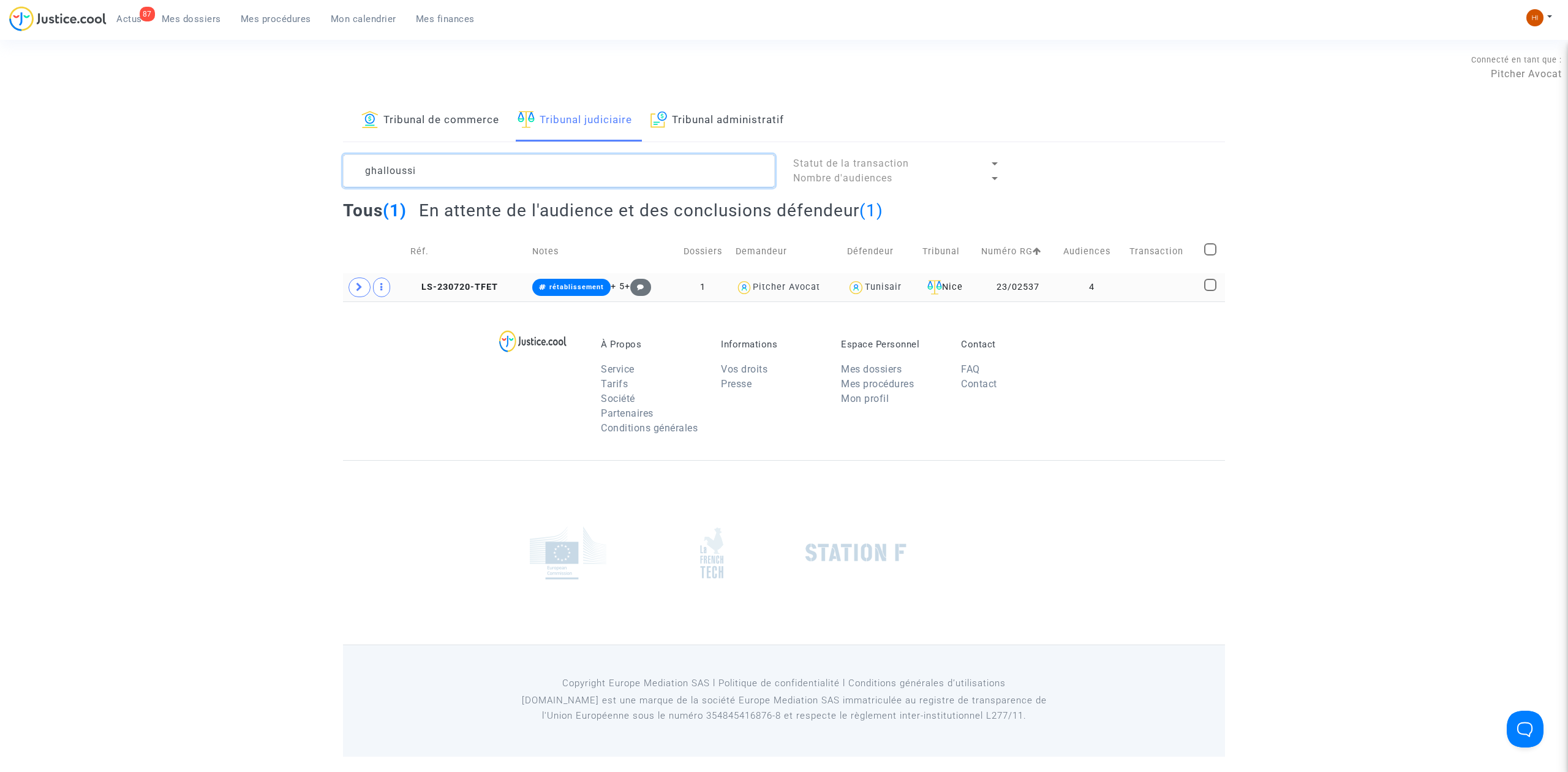
type textarea "ghalloussi"
click at [1040, 278] on td "23/02537" at bounding box center [1018, 288] width 82 height 28
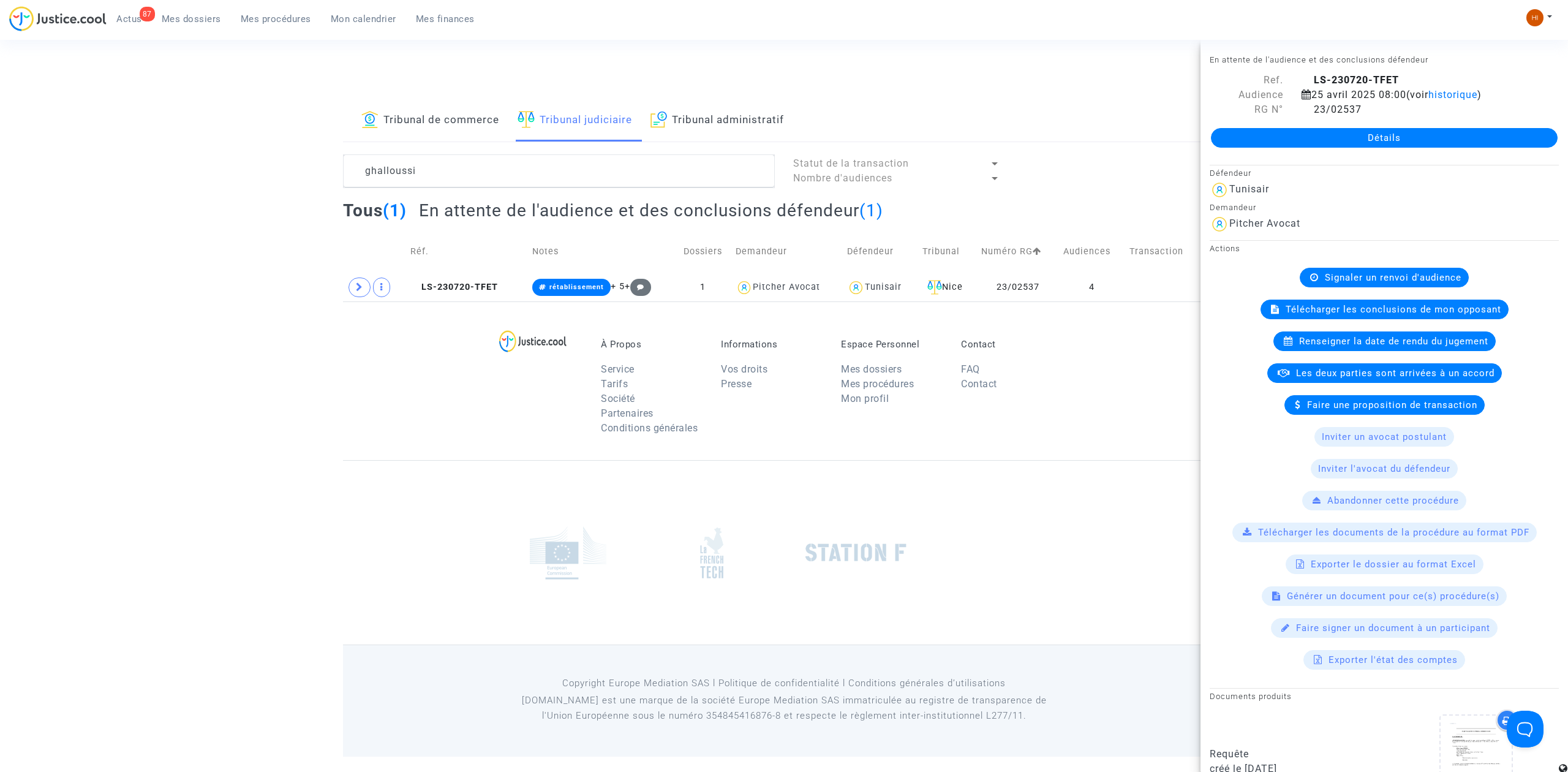
click at [1419, 129] on link "Détails" at bounding box center [1384, 138] width 347 height 20
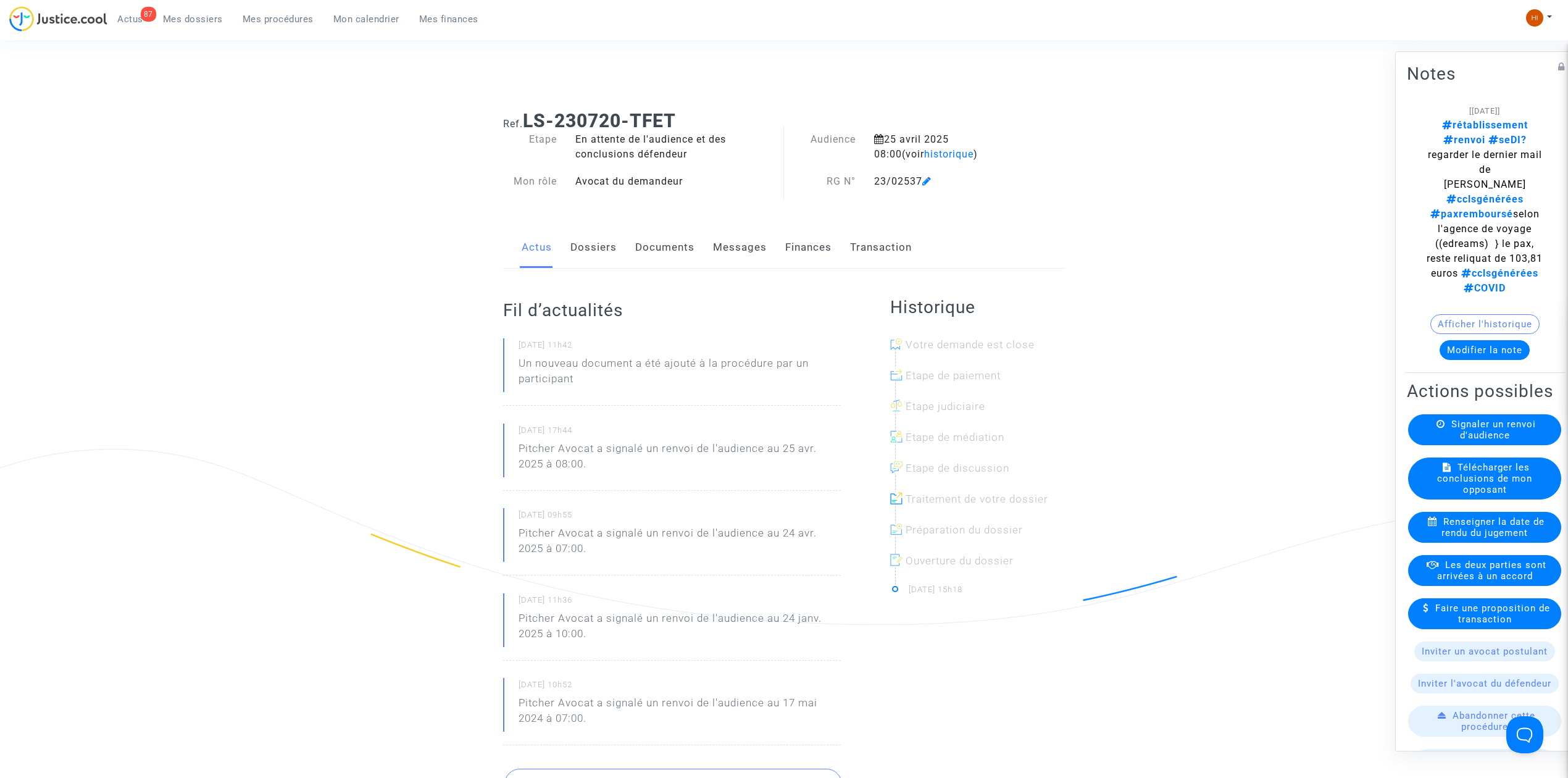
click at [583, 247] on link "Dossiers" at bounding box center [593, 247] width 46 height 41
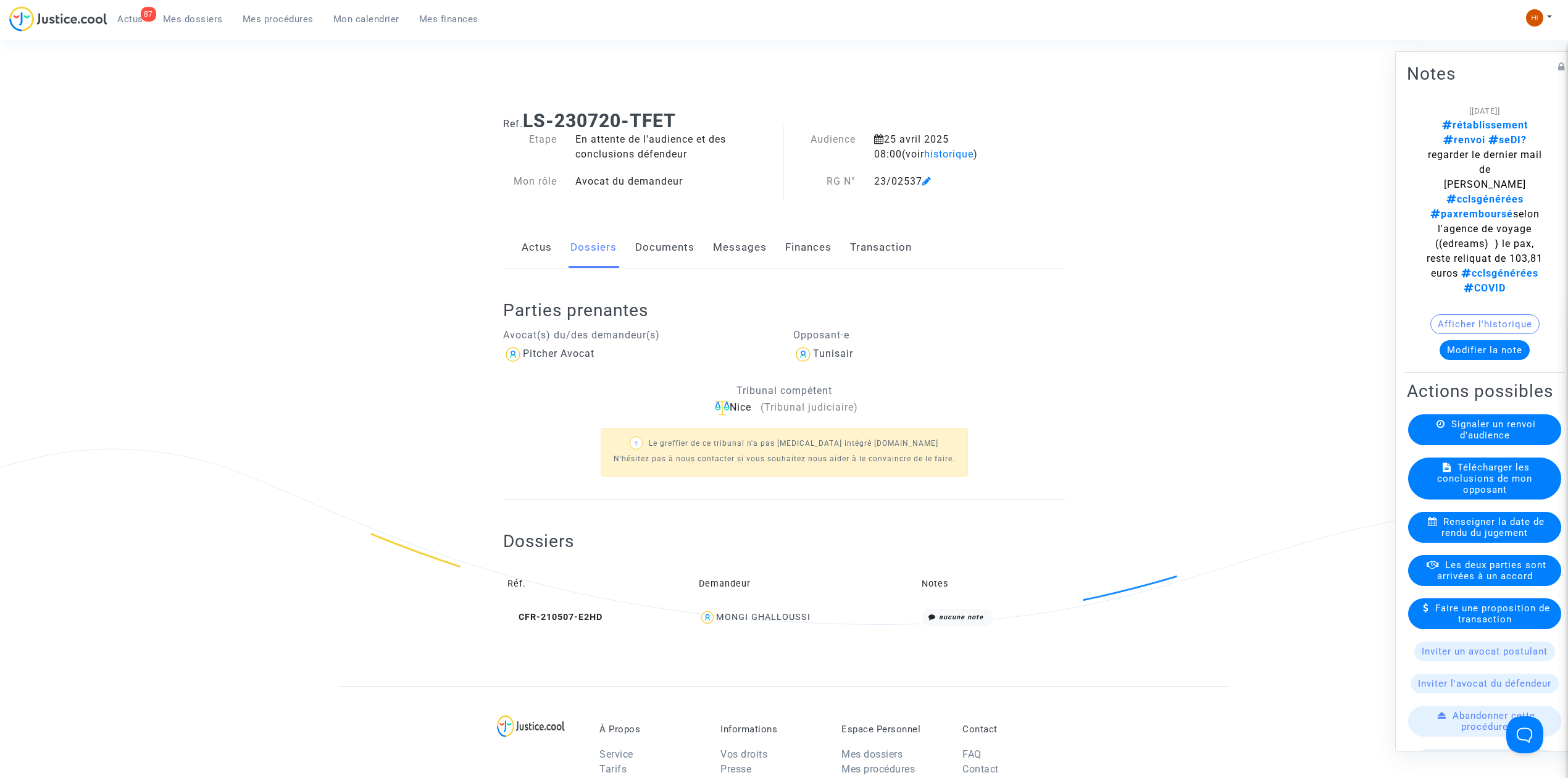
click at [635, 247] on link "Documents" at bounding box center [664, 247] width 59 height 41
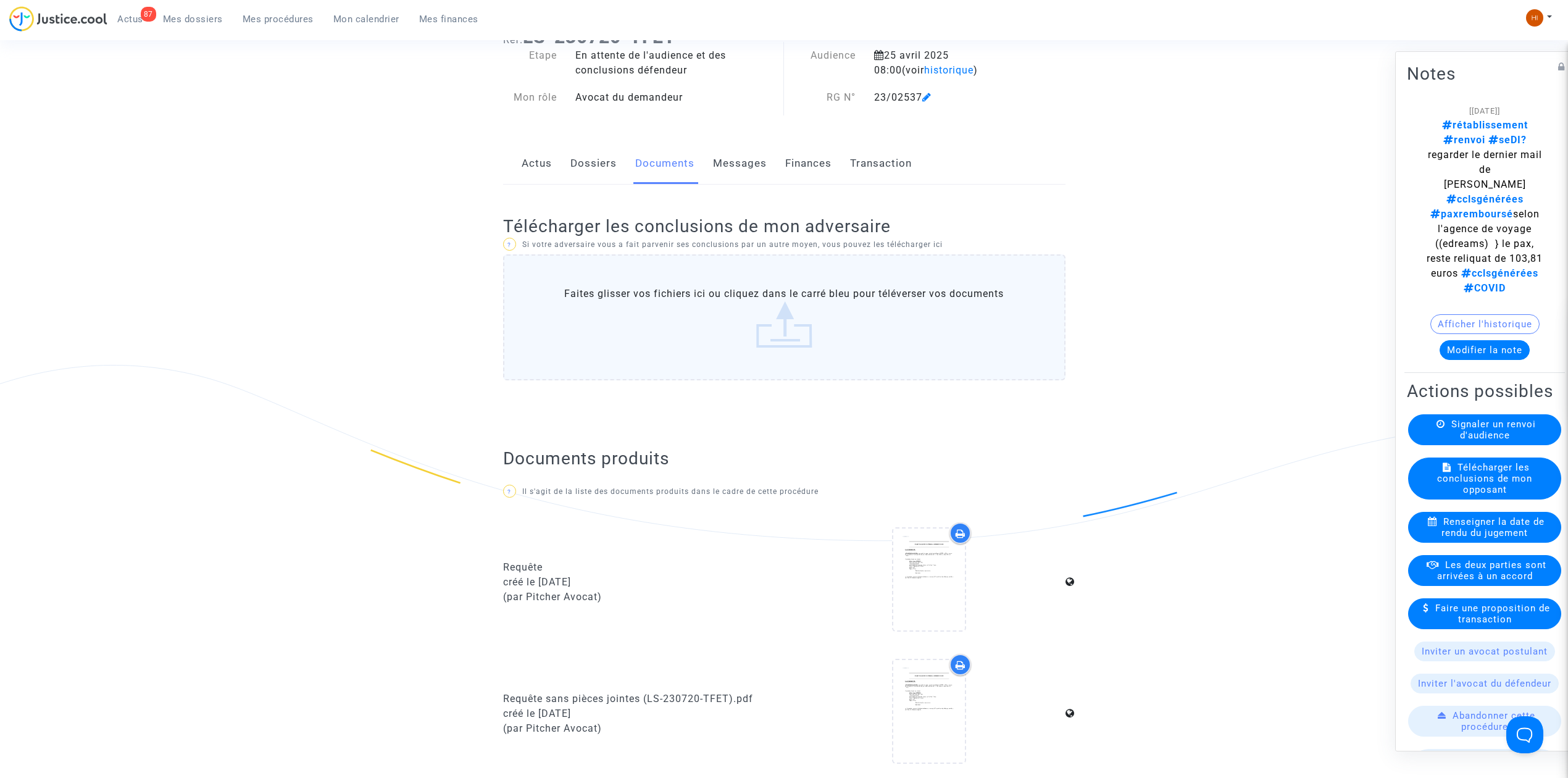
scroll to position [82, 0]
click at [613, 171] on link "Dossiers" at bounding box center [593, 165] width 46 height 41
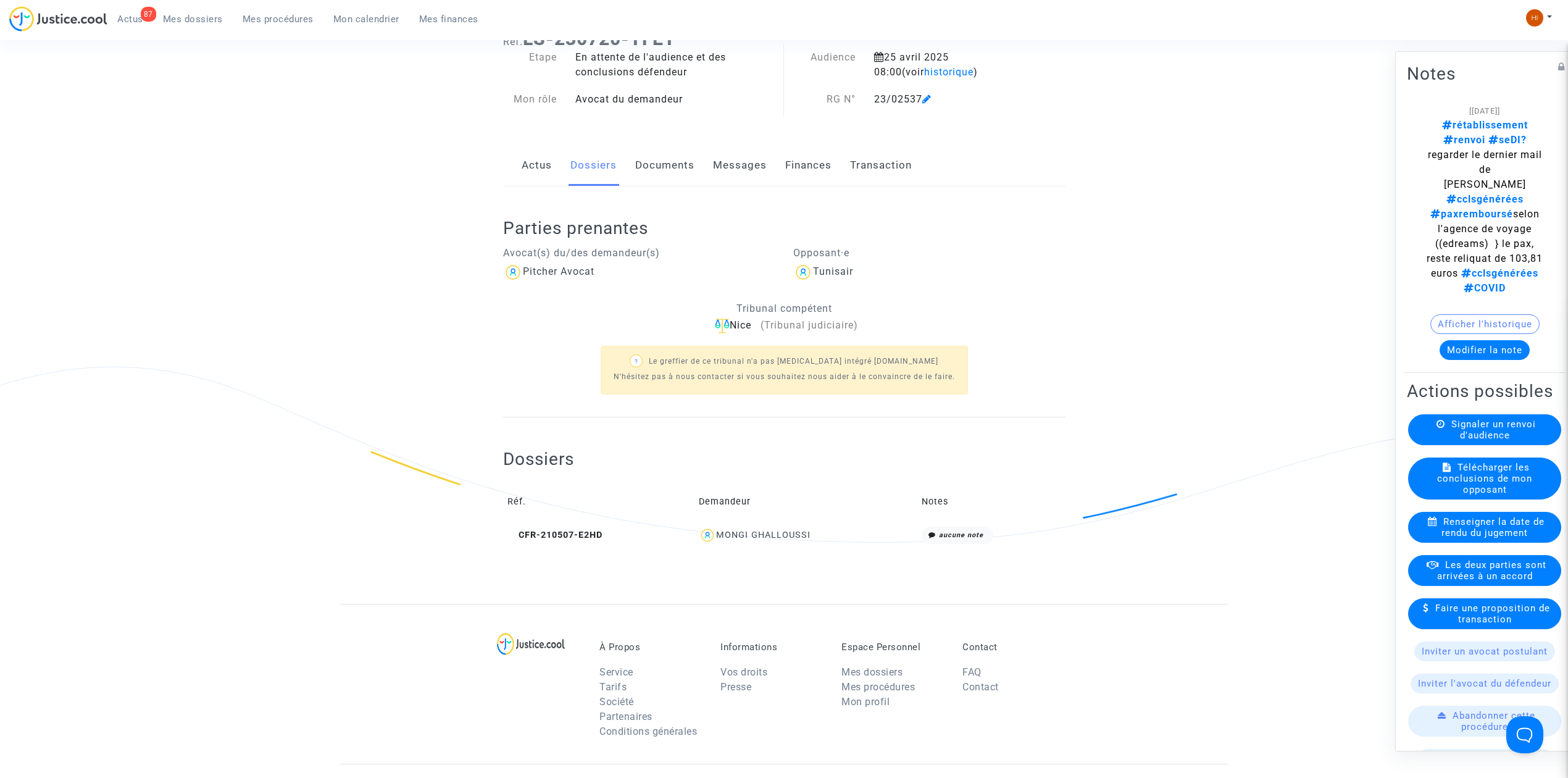
click at [746, 329] on div "Nice (Tribunal judiciaire)" at bounding box center [784, 326] width 562 height 16
click at [749, 319] on div "Nice (Tribunal judiciaire)" at bounding box center [784, 326] width 562 height 16
drag, startPoint x: 736, startPoint y: 321, endPoint x: 729, endPoint y: 322, distance: 7.1
click at [735, 321] on div "Nice (Tribunal judiciaire)" at bounding box center [784, 326] width 562 height 16
click at [718, 322] on img at bounding box center [722, 325] width 15 height 15
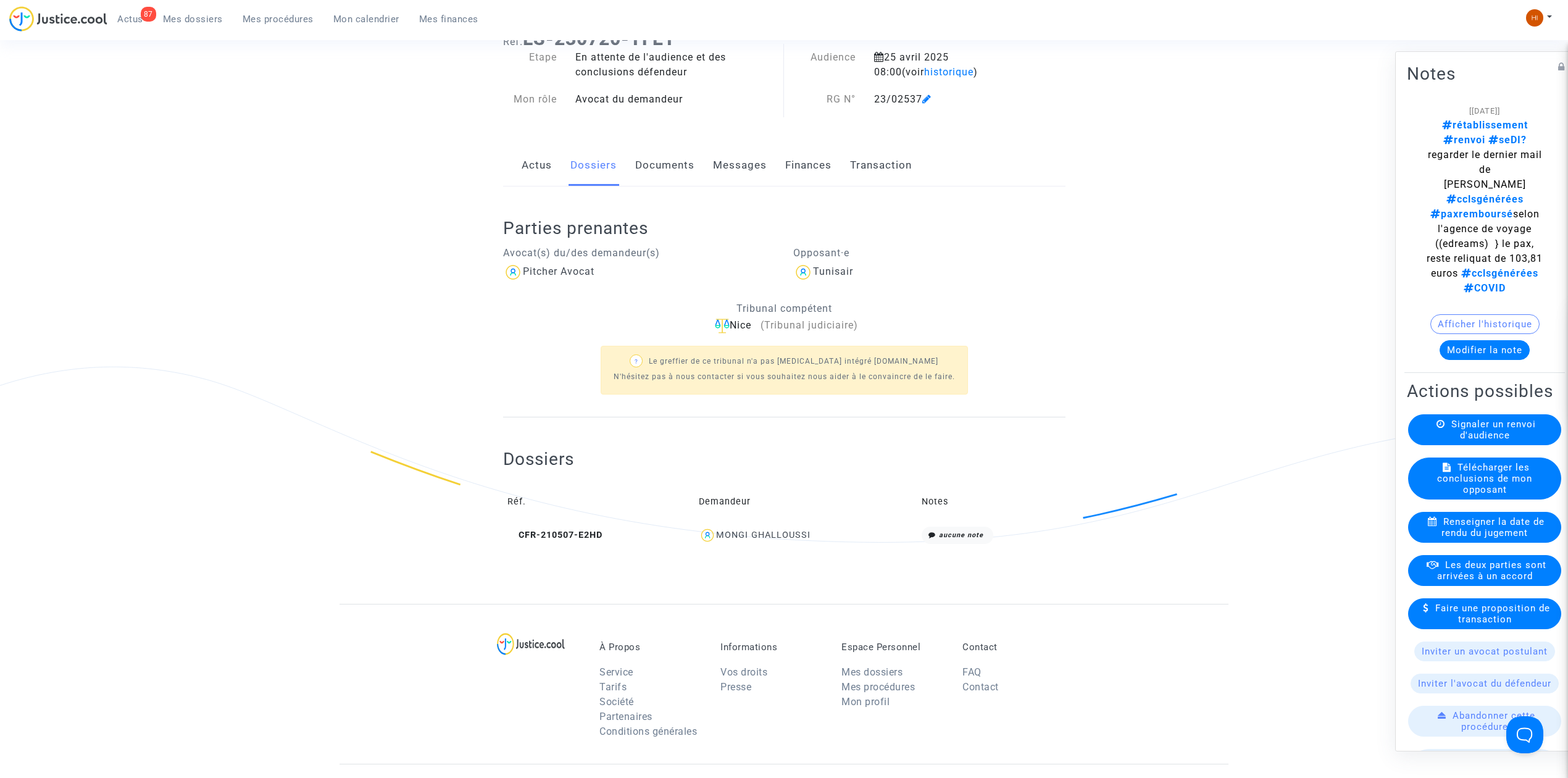
click at [662, 168] on link "Documents" at bounding box center [664, 165] width 59 height 41
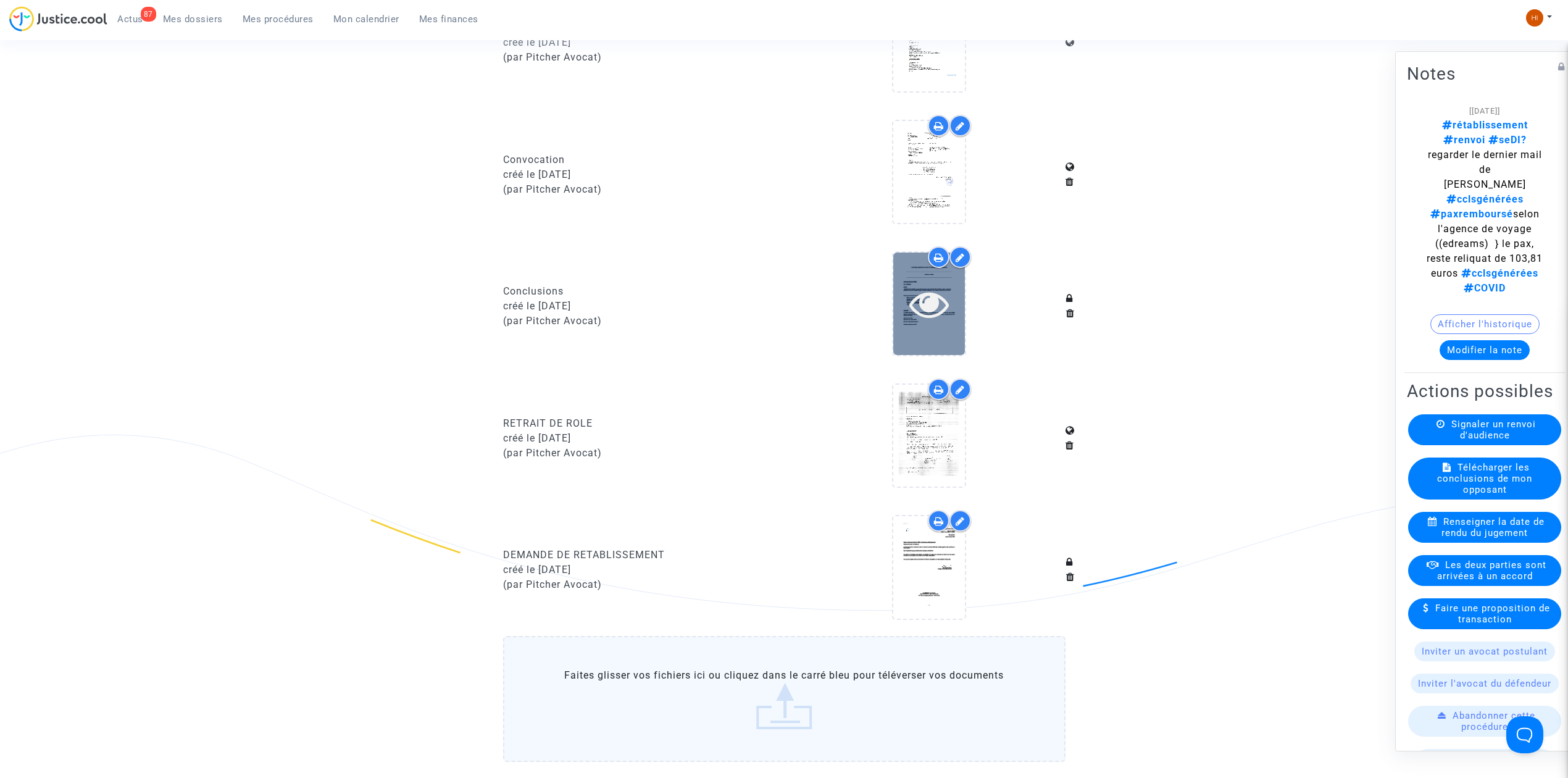
scroll to position [987, 0]
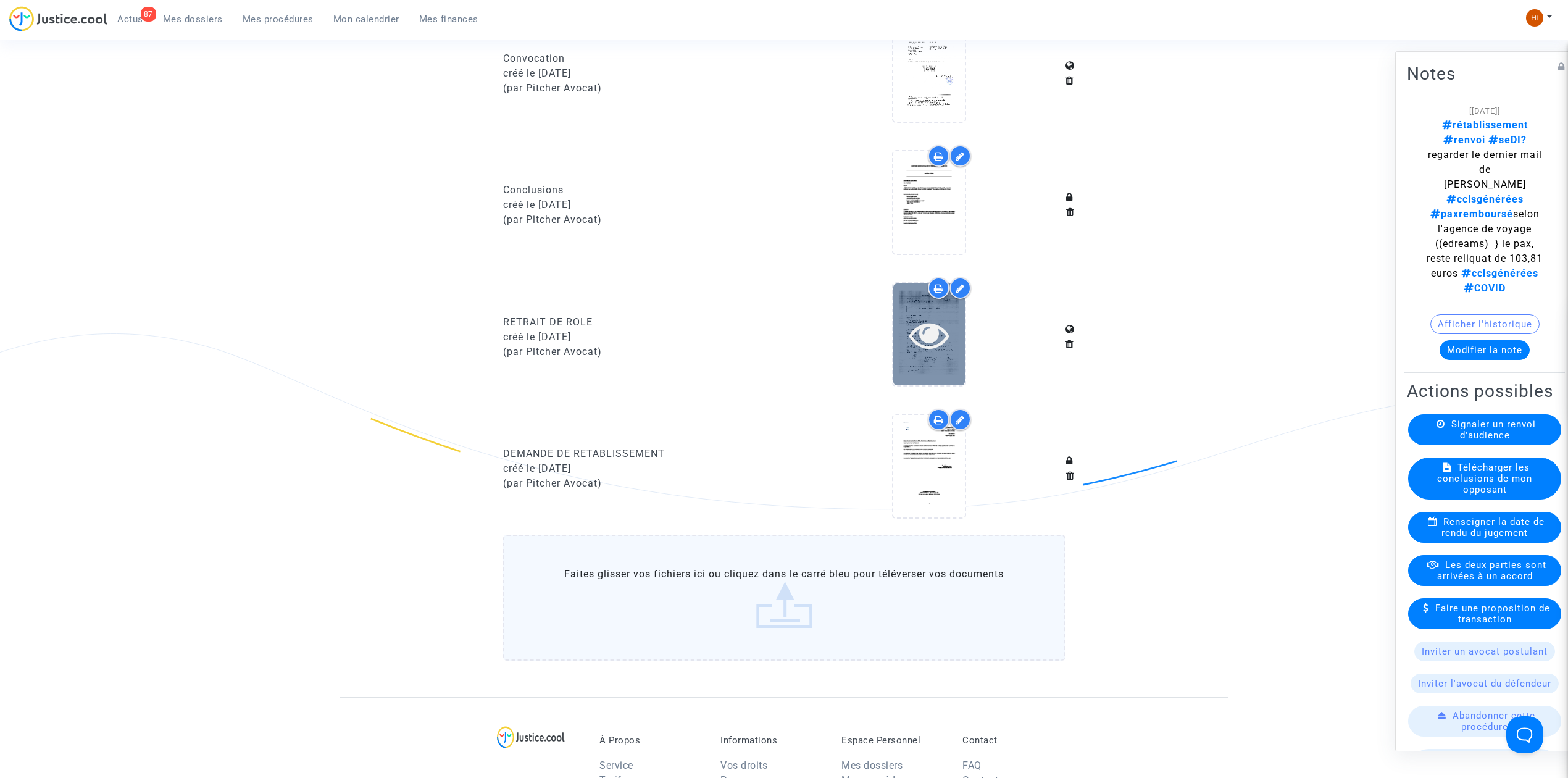
click at [914, 315] on icon at bounding box center [929, 335] width 40 height 39
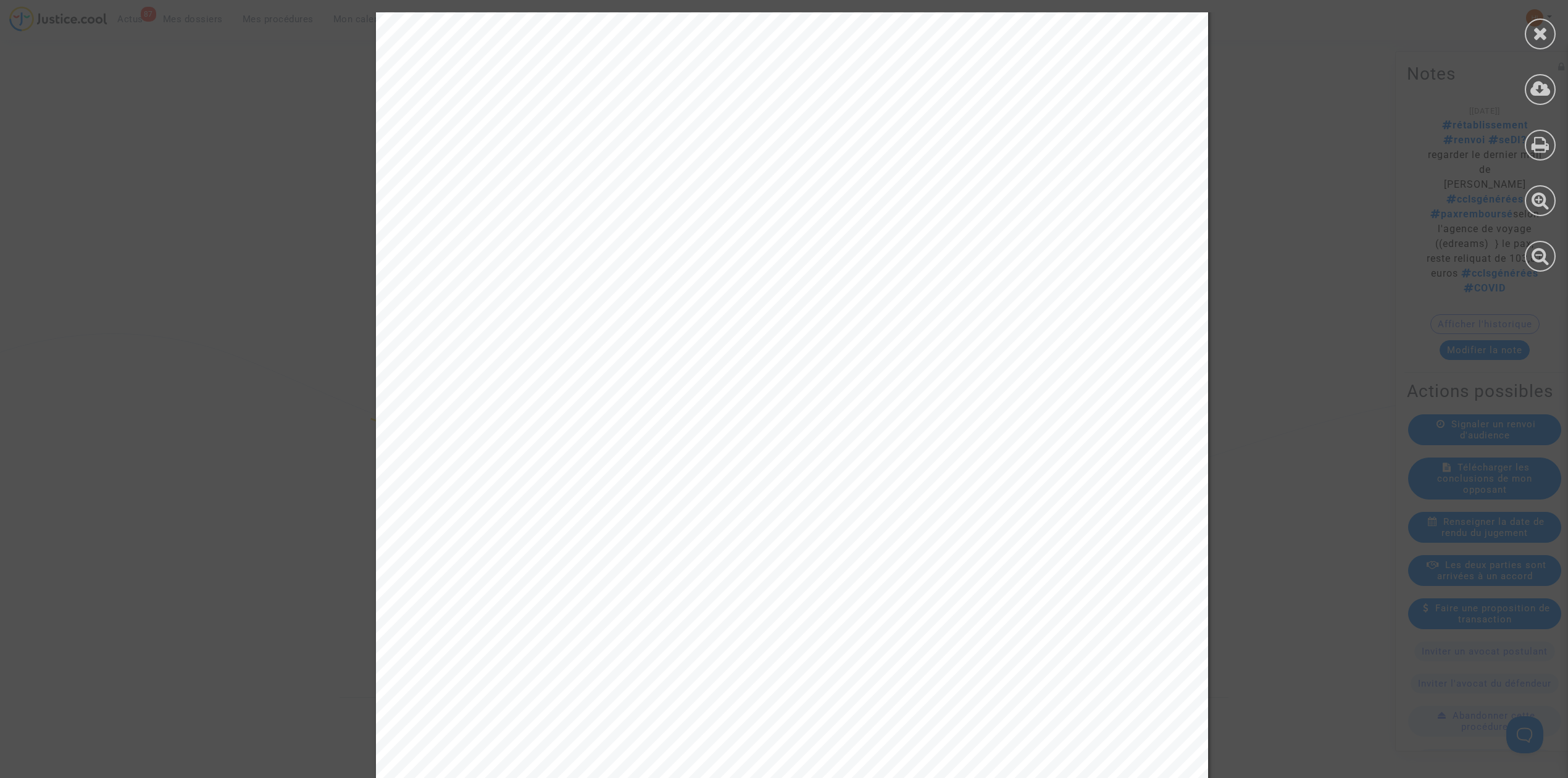
scroll to position [20, 0]
click at [1546, 30] on icon at bounding box center [1540, 34] width 16 height 19
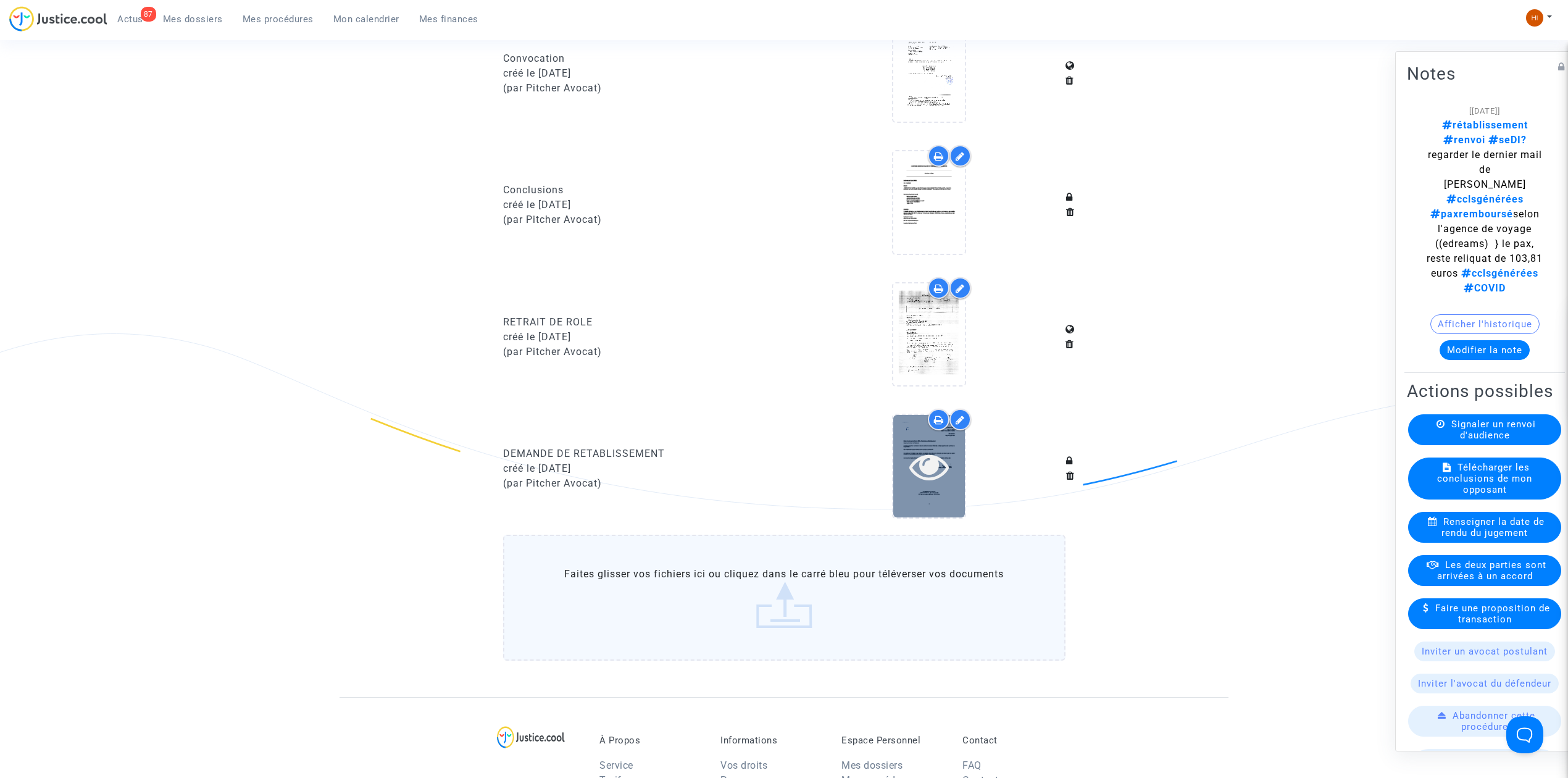
click at [929, 465] on icon at bounding box center [929, 466] width 40 height 39
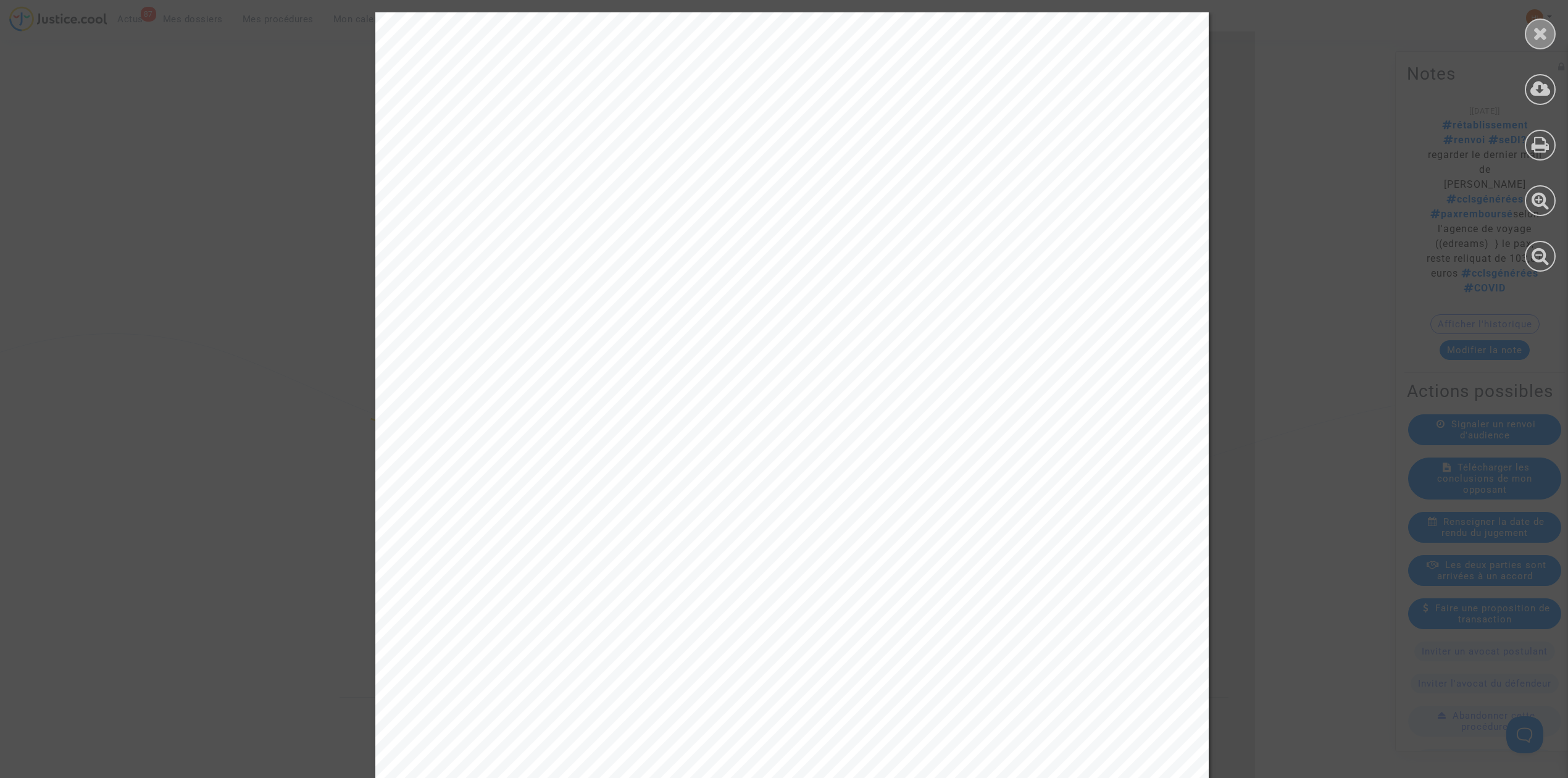
click at [1548, 28] on div at bounding box center [1540, 34] width 31 height 31
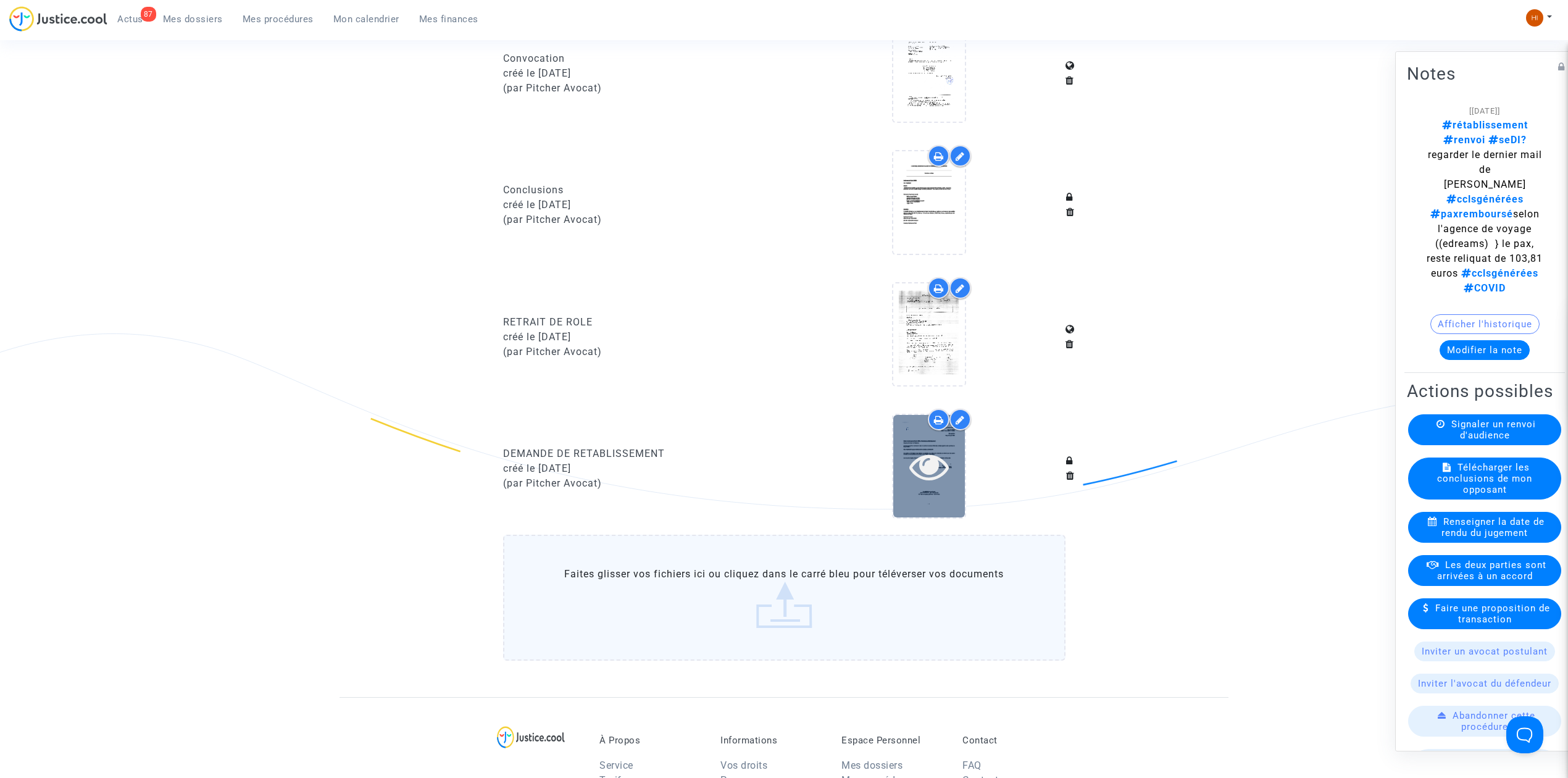
click at [917, 461] on icon at bounding box center [929, 466] width 40 height 39
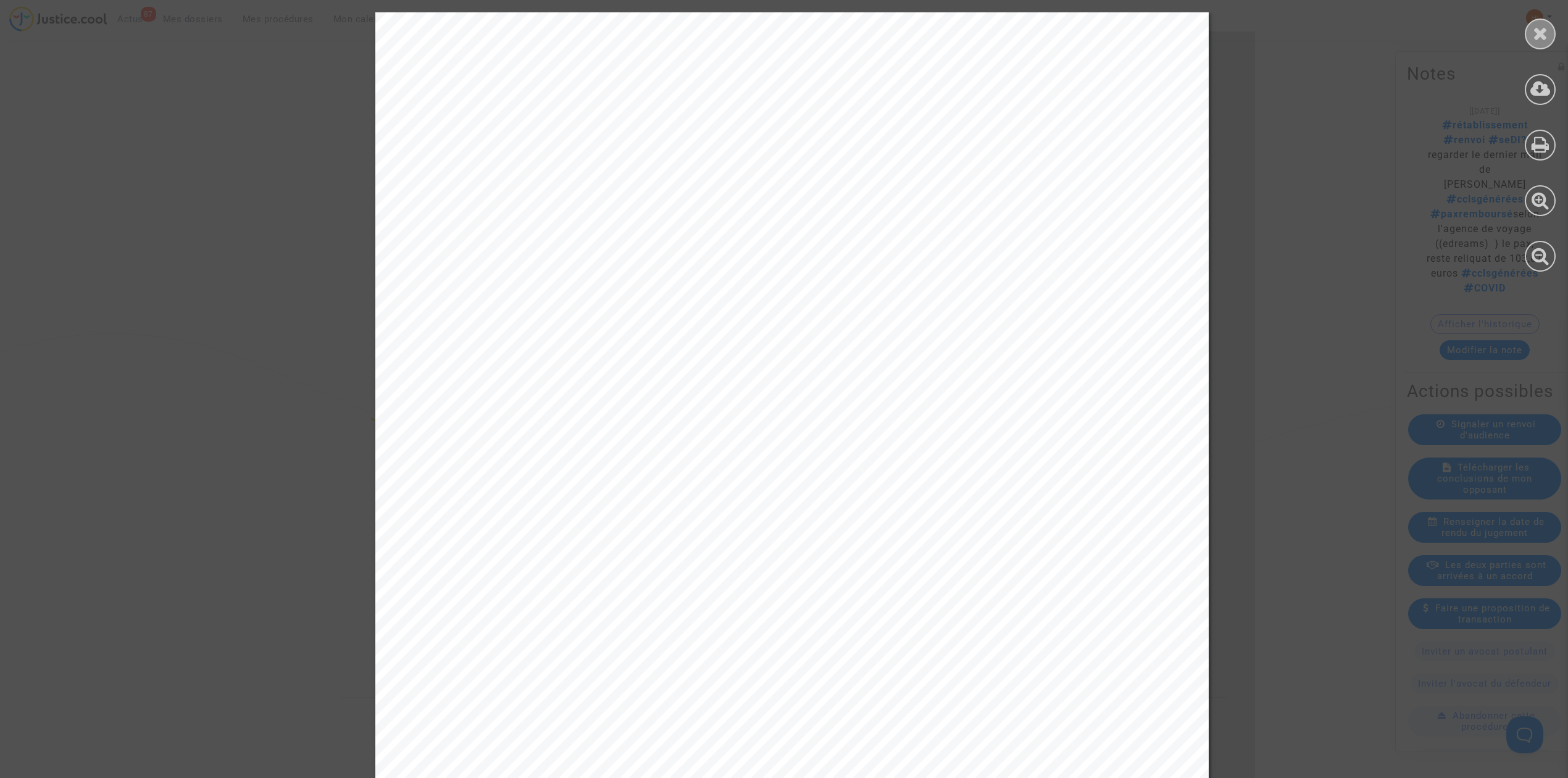
click at [1548, 24] on div at bounding box center [1540, 34] width 31 height 31
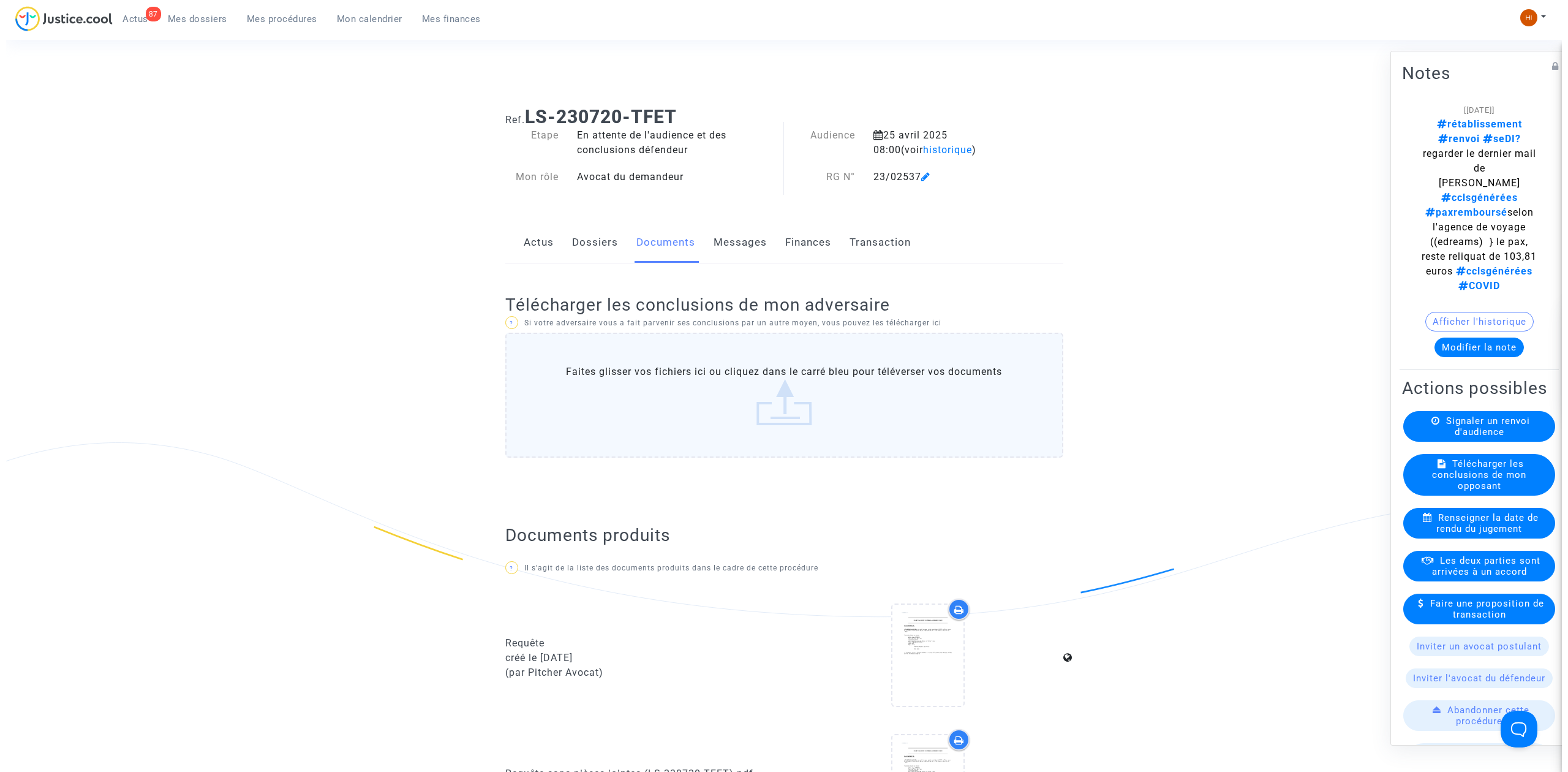
scroll to position [0, 0]
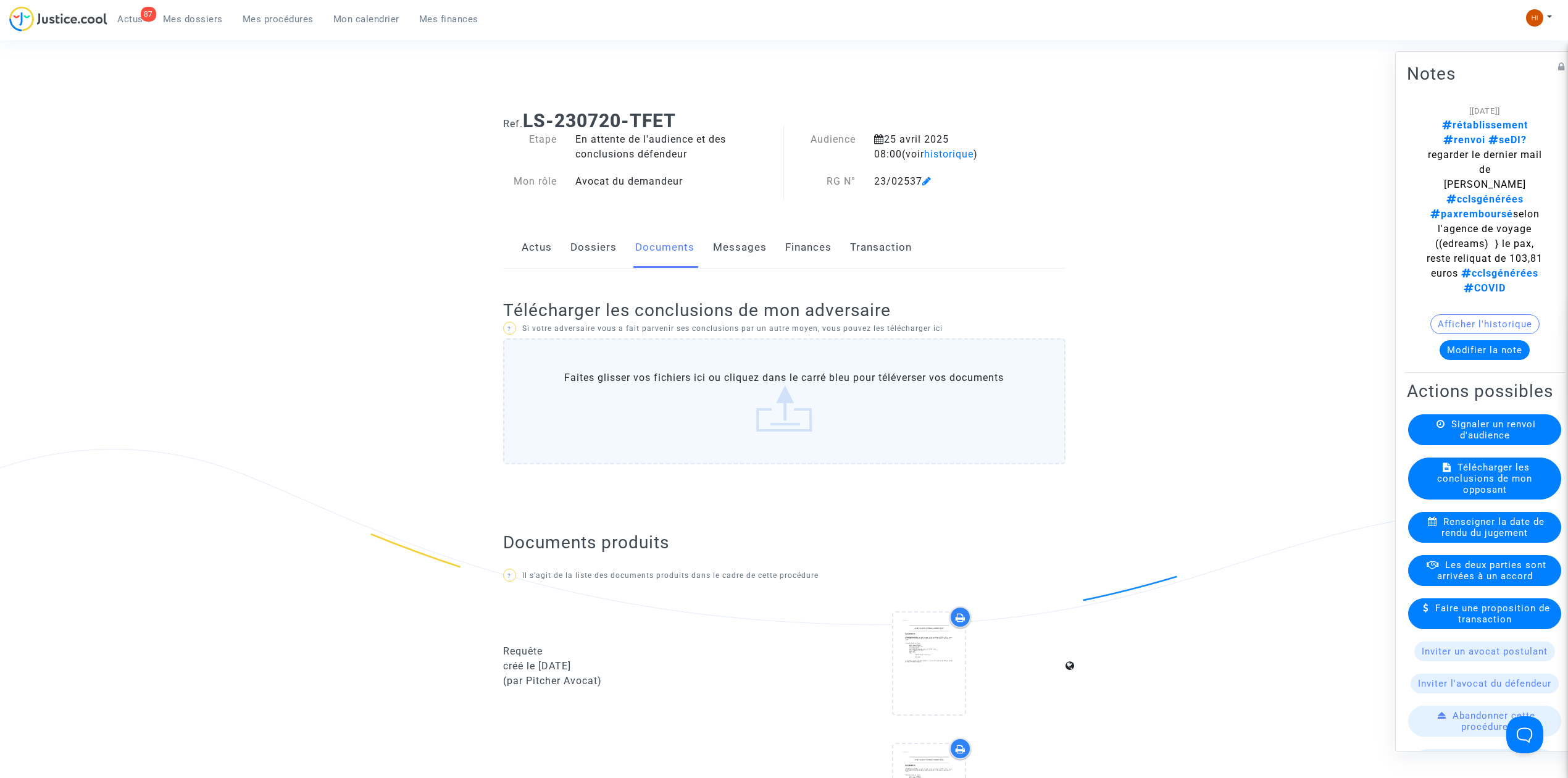
drag, startPoint x: 595, startPoint y: 246, endPoint x: 594, endPoint y: 261, distance: 15.0
click at [594, 246] on link "Dossiers" at bounding box center [593, 247] width 46 height 41
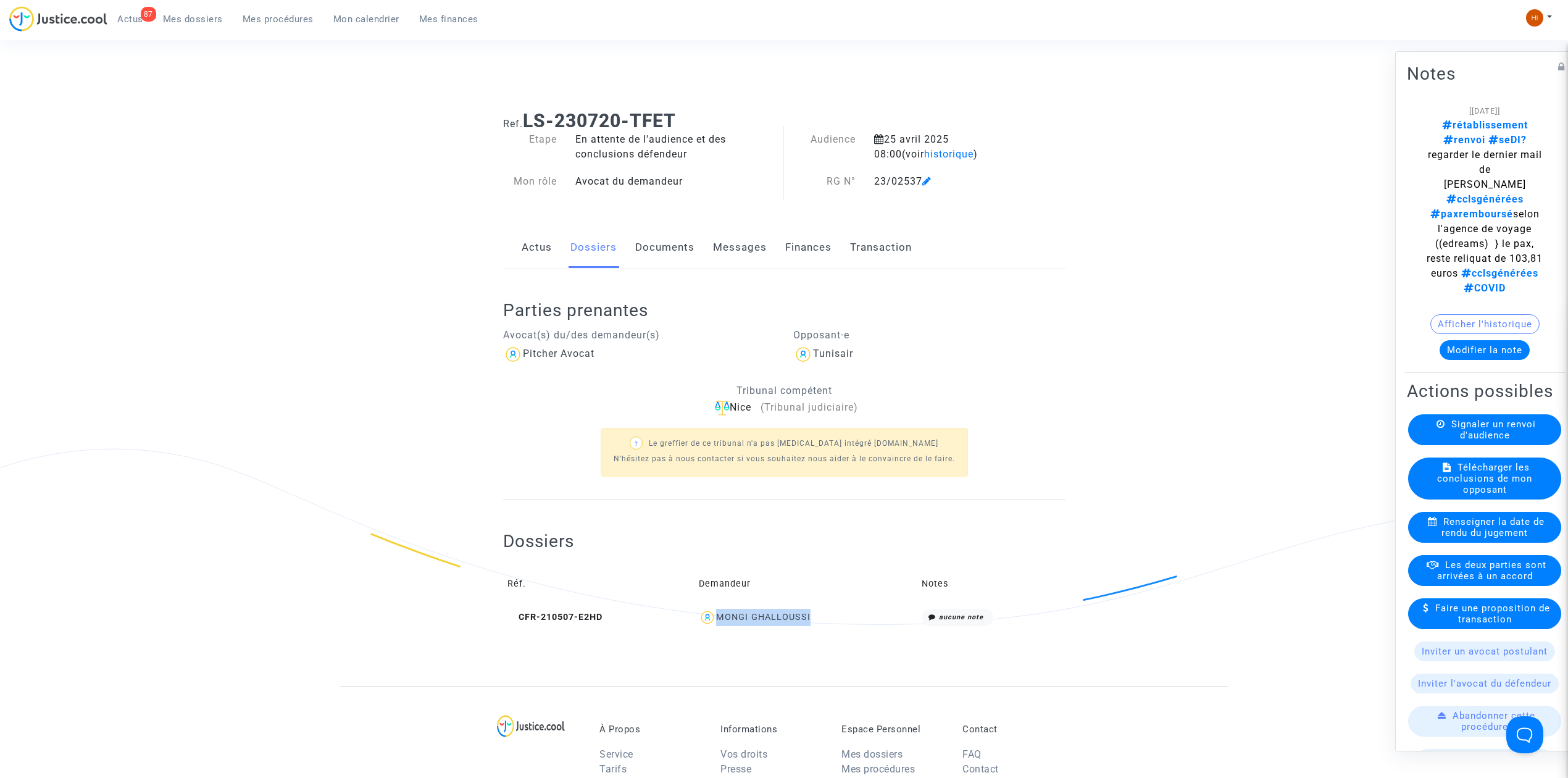
drag, startPoint x: 852, startPoint y: 613, endPoint x: 720, endPoint y: 611, distance: 132.0
click at [720, 611] on div "MONGI GHALLOUSSI" at bounding box center [806, 617] width 215 height 18
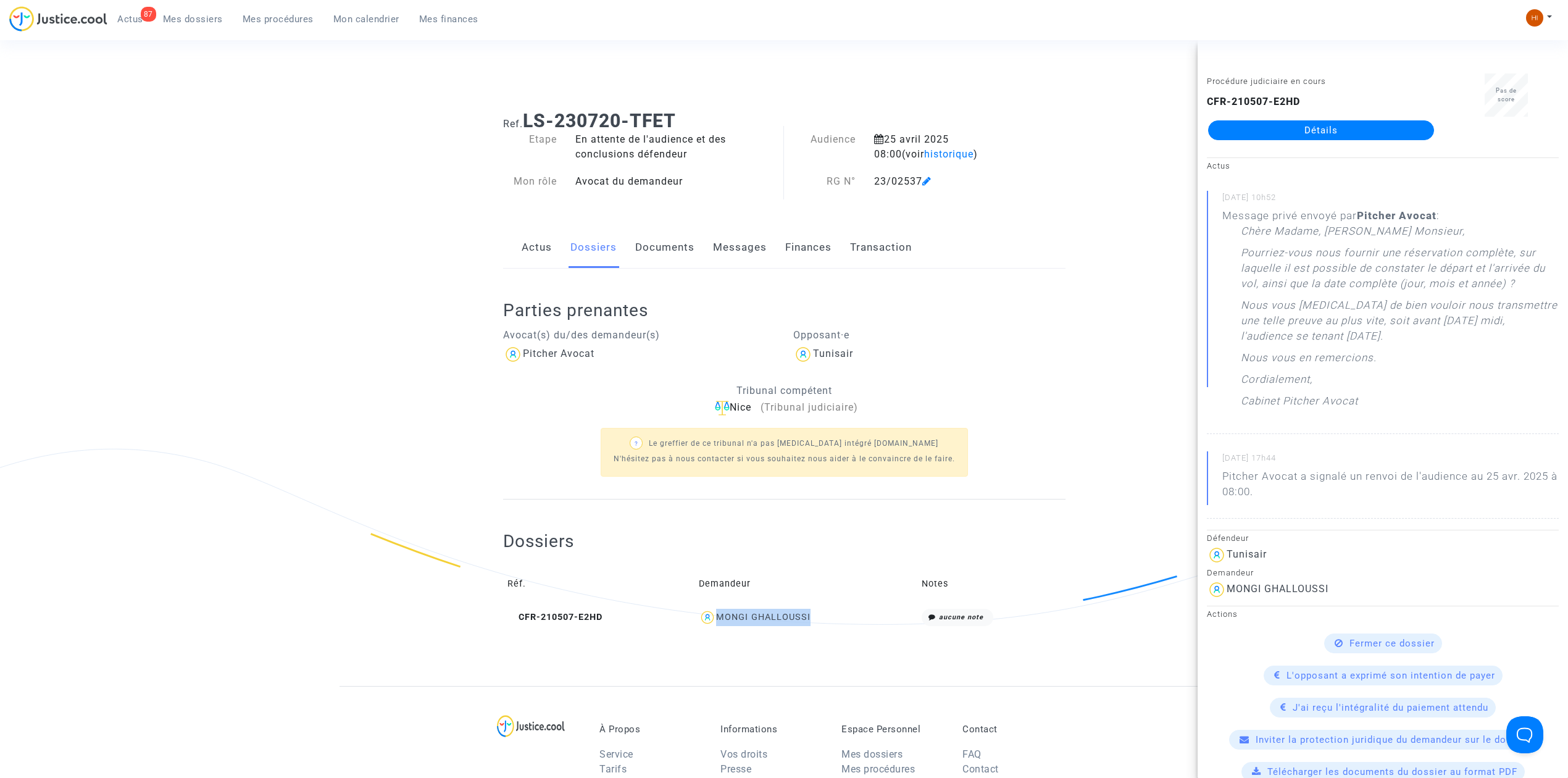
copy div "MONGI GHALLOUSSI"
click at [263, 27] on link "Mes procédures" at bounding box center [277, 20] width 91 height 19
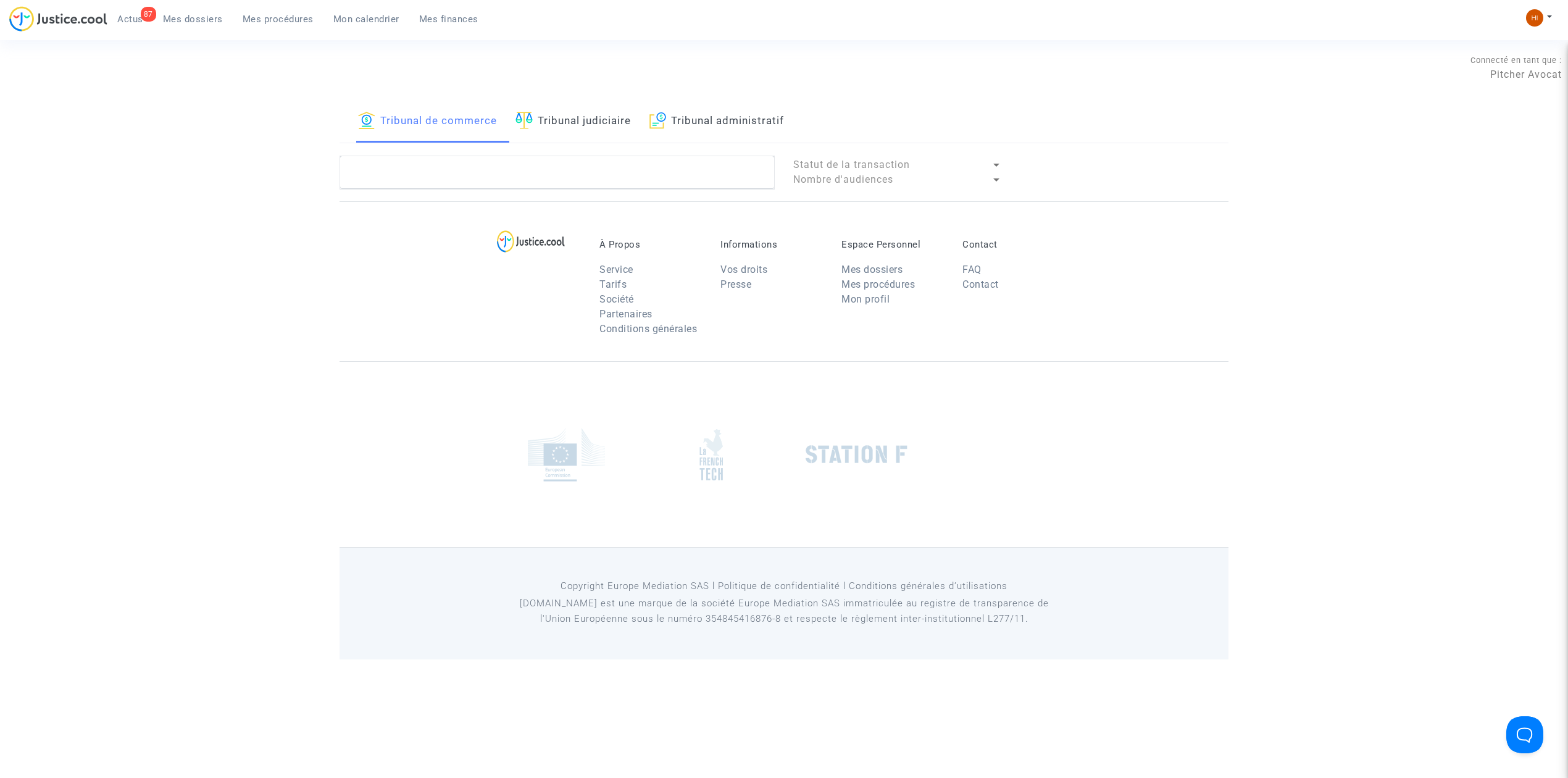
click at [588, 104] on link "Tribunal judiciaire" at bounding box center [573, 121] width 116 height 42
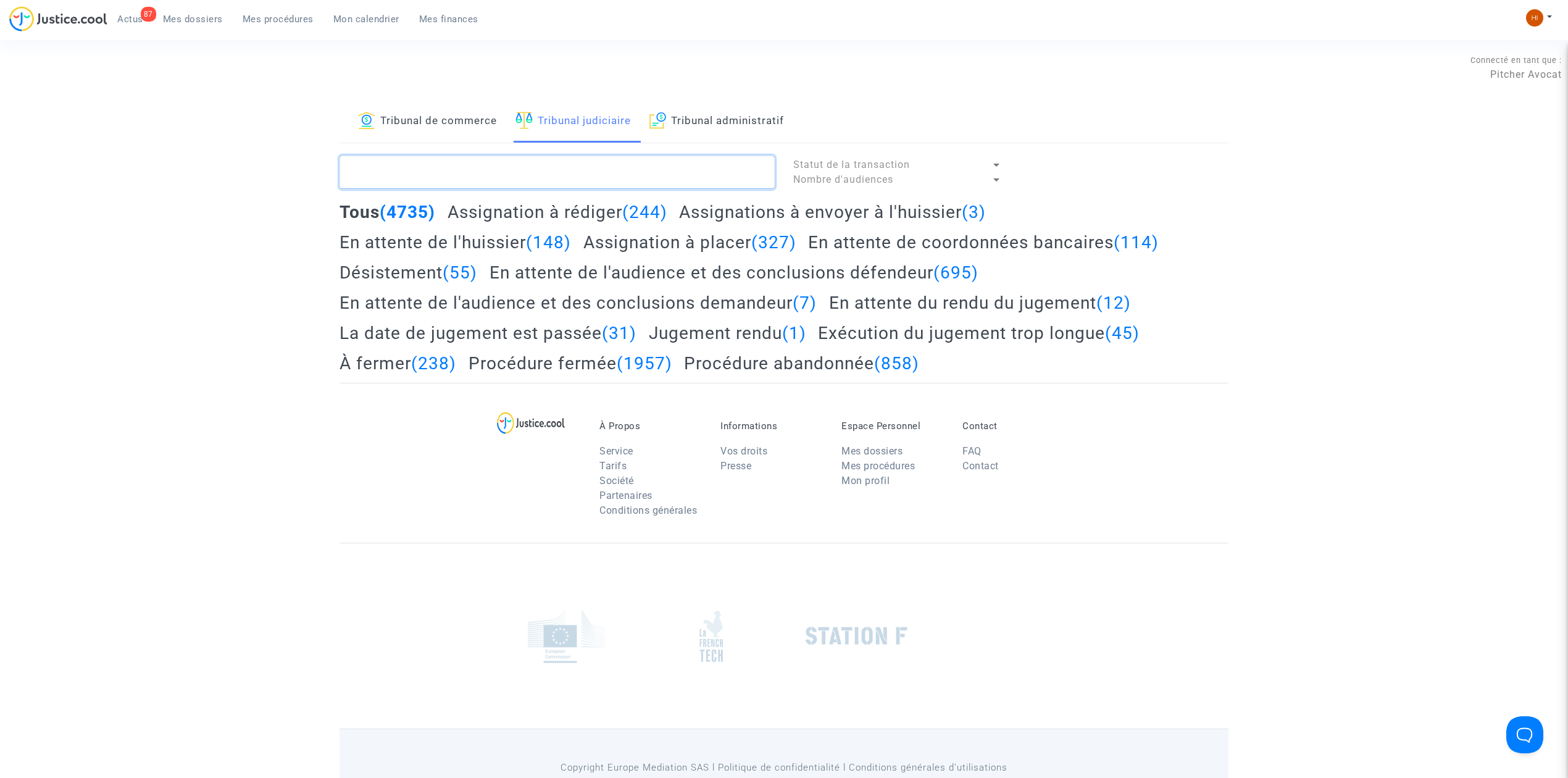
click at [566, 172] on textarea at bounding box center [557, 172] width 436 height 33
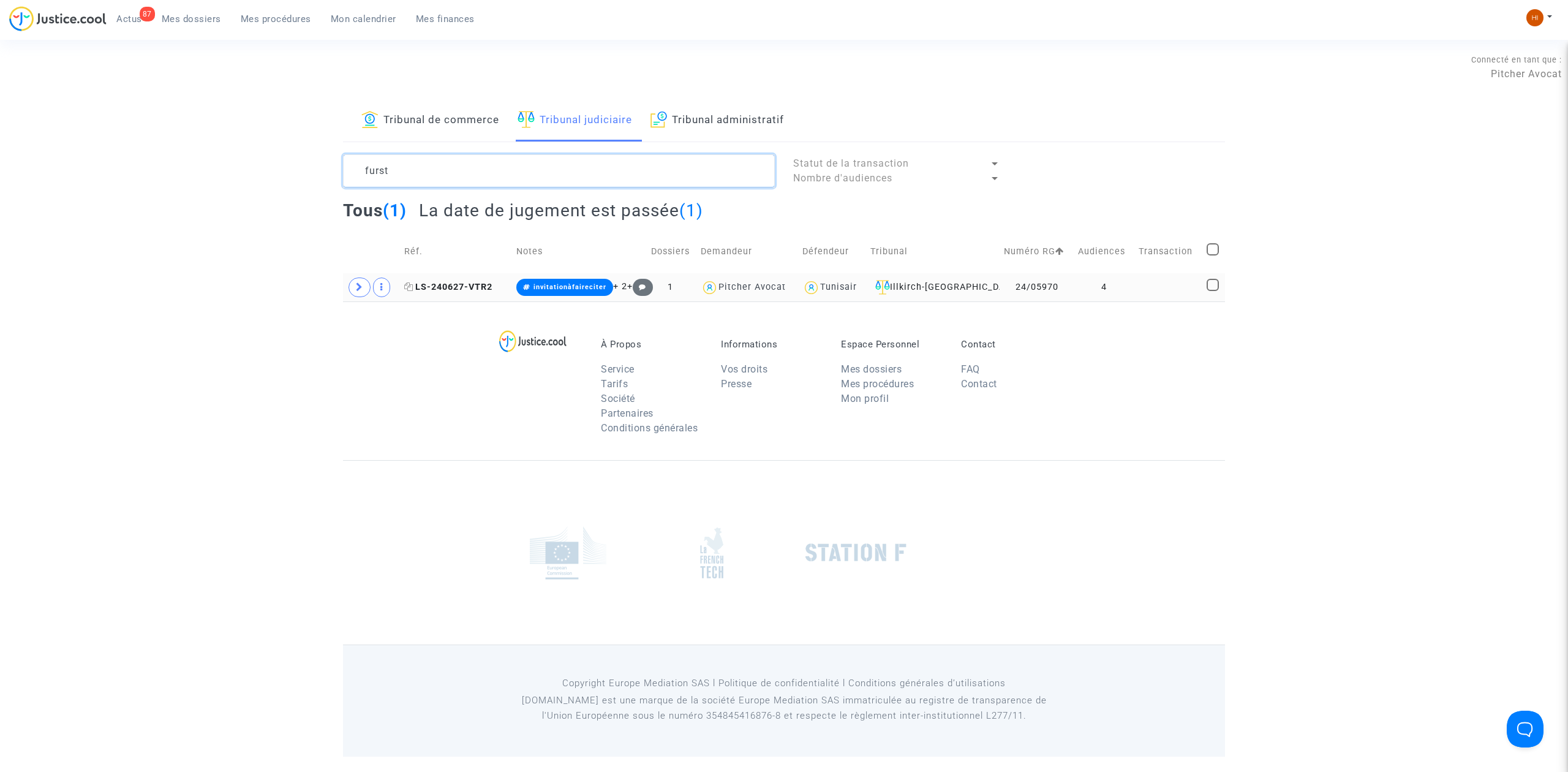
type textarea "furst"
click at [477, 283] on span "LS-240627-VTR2" at bounding box center [448, 287] width 88 height 10
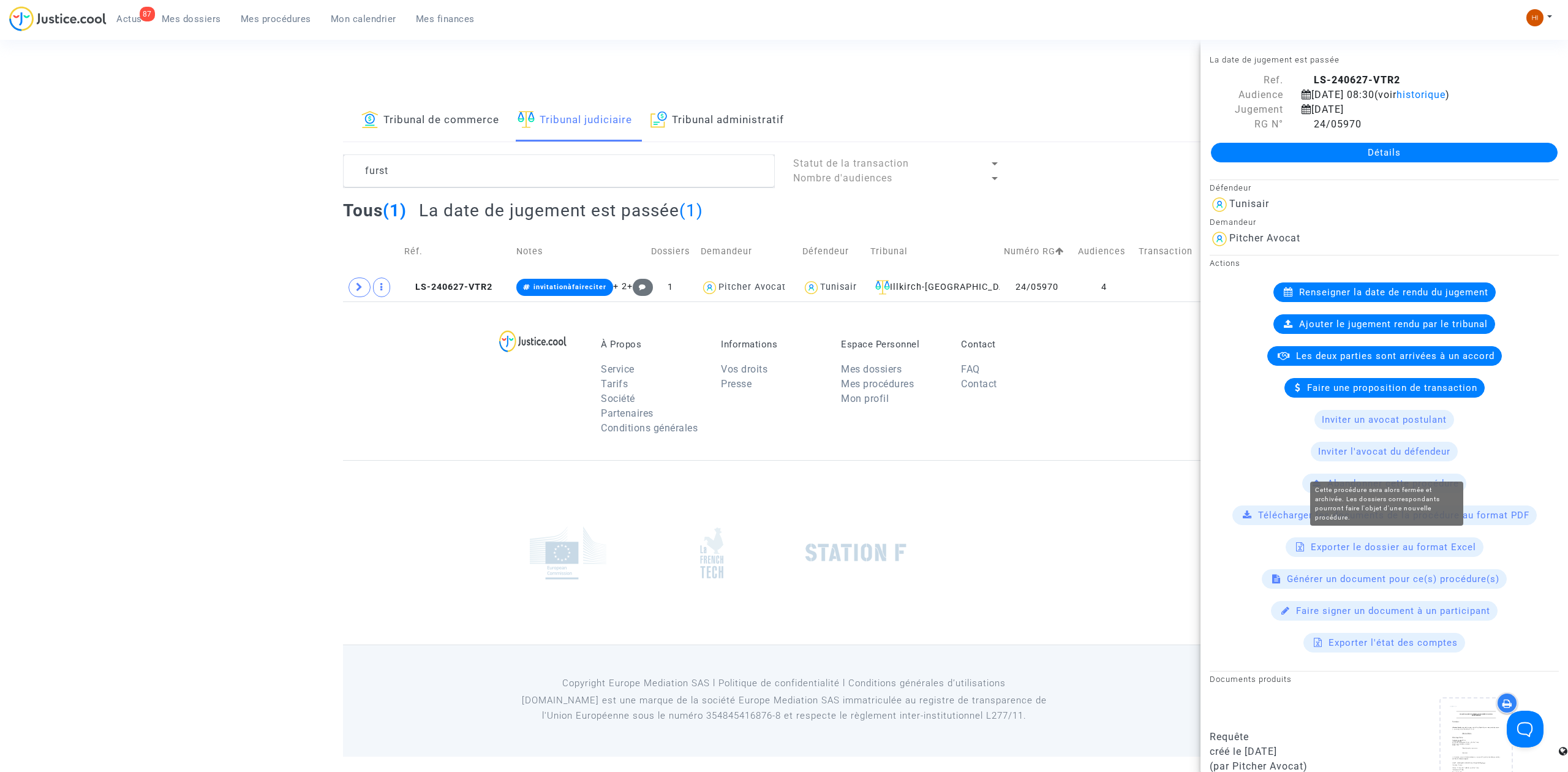
scroll to position [569, 0]
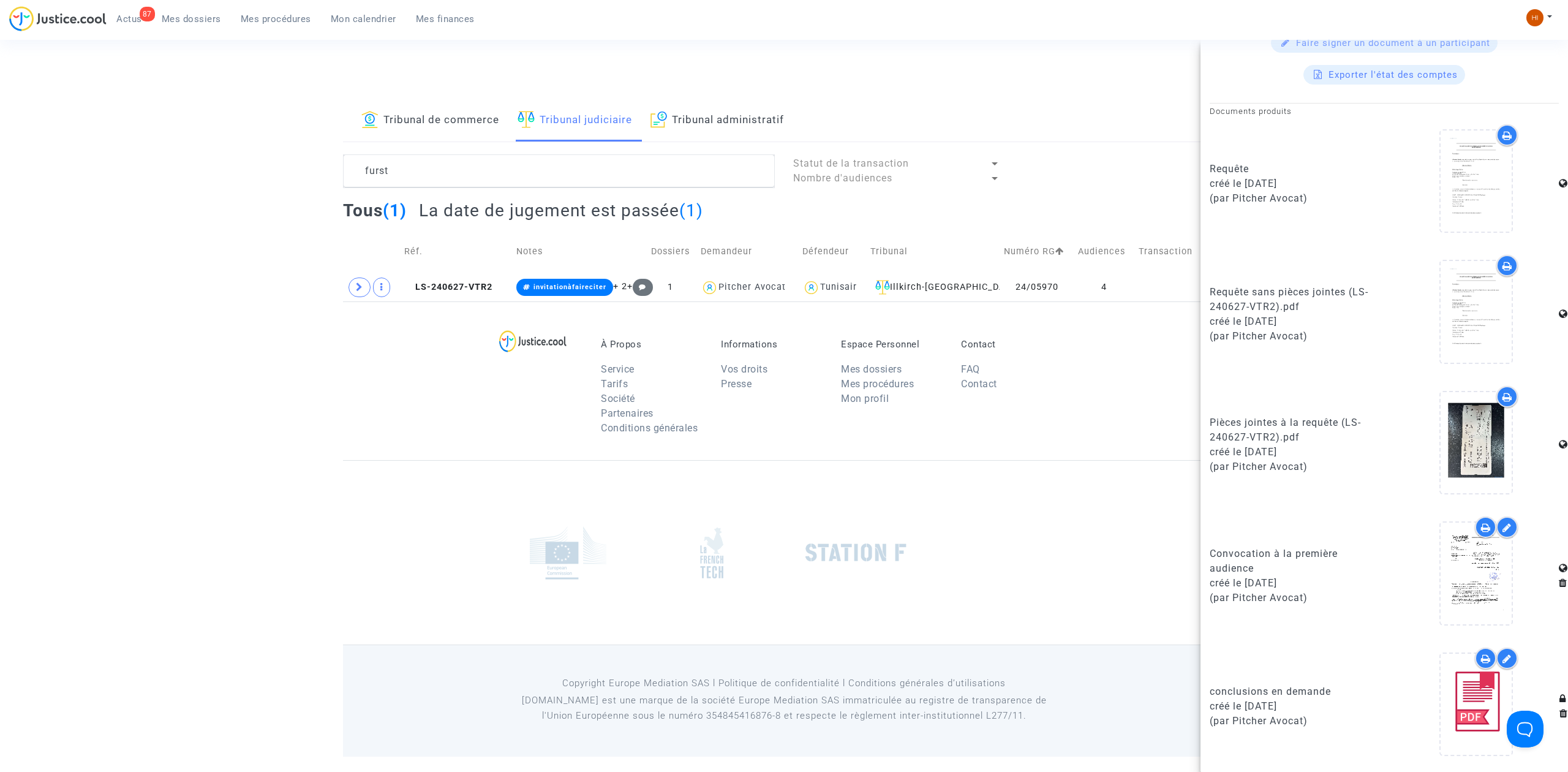
click at [496, 366] on div at bounding box center [544, 390] width 96 height 103
